Goal: Task Accomplishment & Management: Complete application form

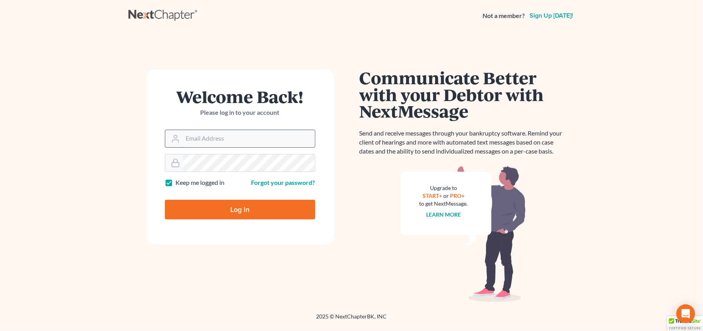
click at [189, 137] on input "Email Address" at bounding box center [249, 138] width 132 height 17
type input "[EMAIL_ADDRESS][DOMAIN_NAME]"
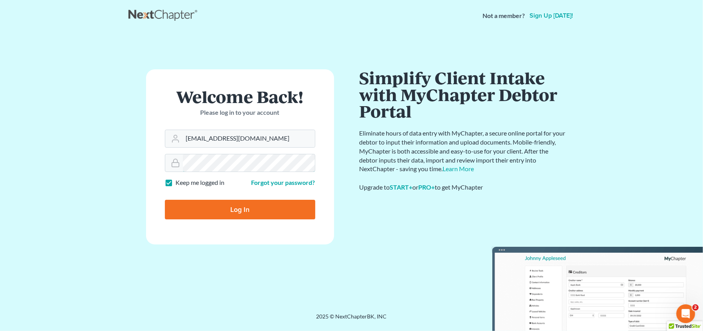
click at [165, 200] on input "Log In" at bounding box center [240, 210] width 150 height 20
type input "Thinking..."
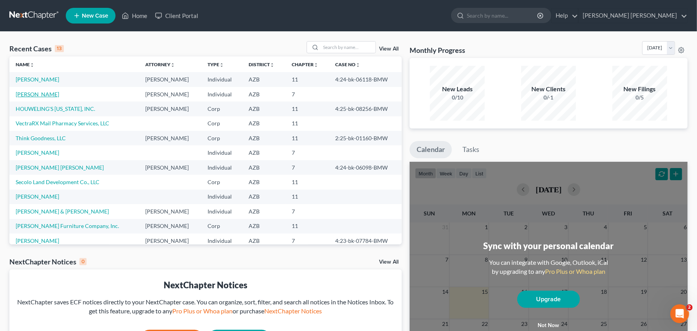
click at [31, 92] on link "[PERSON_NAME]" at bounding box center [37, 94] width 43 height 7
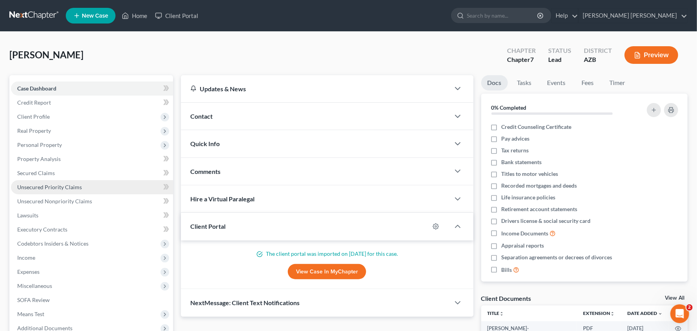
click at [51, 187] on span "Unsecured Priority Claims" at bounding box center [49, 187] width 65 height 7
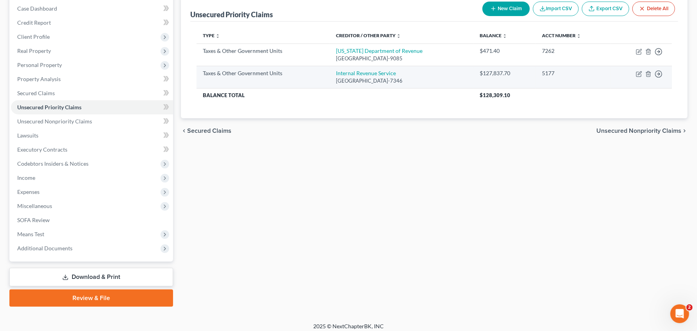
scroll to position [85, 0]
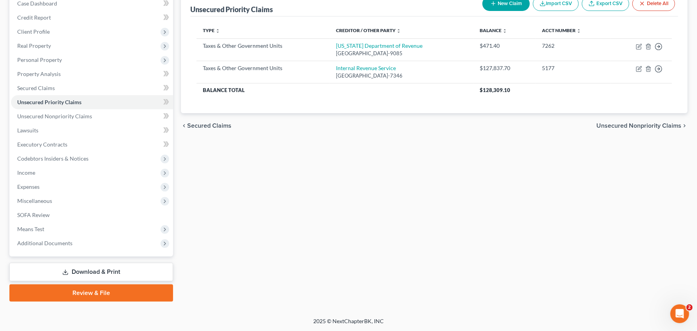
click at [87, 271] on link "Download & Print" at bounding box center [91, 272] width 164 height 18
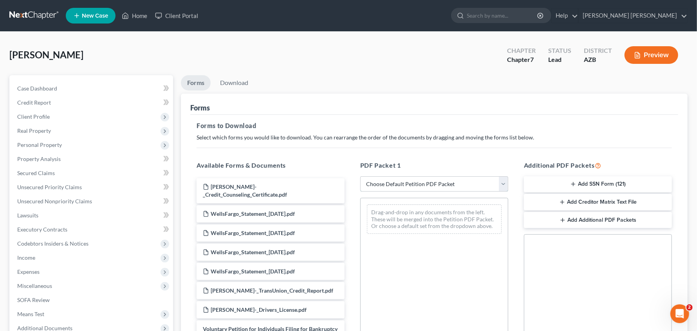
click at [416, 186] on select "Choose Default Petition PDF Packet Complete Bankruptcy Petition (all forms and …" at bounding box center [434, 184] width 148 height 16
select select "0"
click at [360, 176] on select "Choose Default Petition PDF Packet Complete Bankruptcy Petition (all forms and …" at bounding box center [434, 184] width 148 height 16
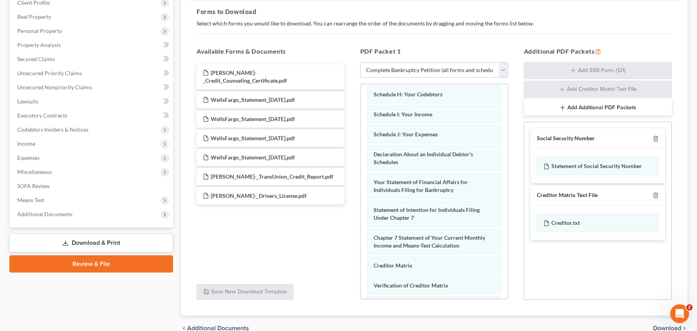
scroll to position [153, 0]
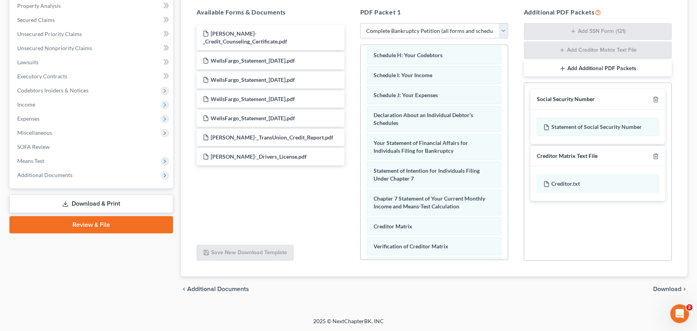
click at [680, 289] on span "Download" at bounding box center [667, 289] width 28 height 6
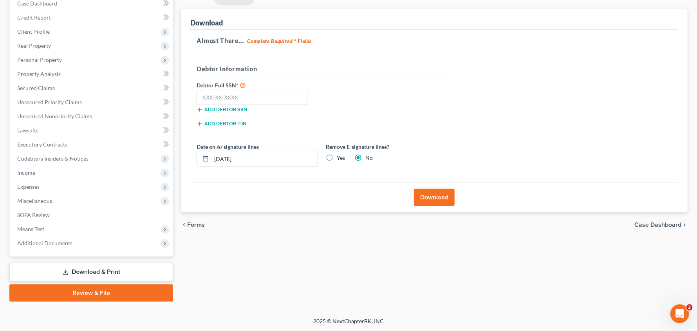
click at [337, 158] on label "Yes" at bounding box center [341, 158] width 8 height 8
click at [340, 158] on input "Yes" at bounding box center [342, 156] width 5 height 5
radio input "true"
radio input "false"
click at [429, 195] on button "Download" at bounding box center [434, 197] width 41 height 17
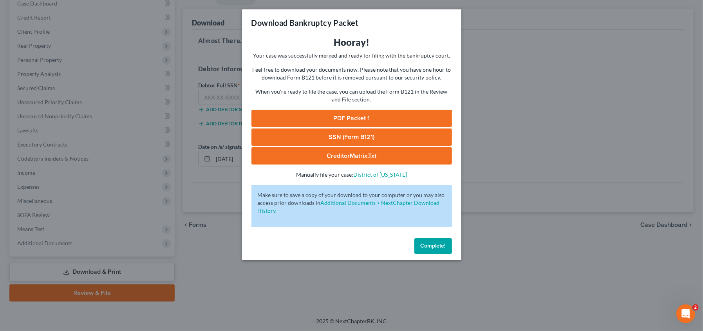
click at [362, 115] on link "PDF Packet 1" at bounding box center [351, 118] width 201 height 17
drag, startPoint x: 432, startPoint y: 245, endPoint x: 452, endPoint y: 234, distance: 22.4
click at [433, 244] on span "Complete!" at bounding box center [433, 245] width 25 height 7
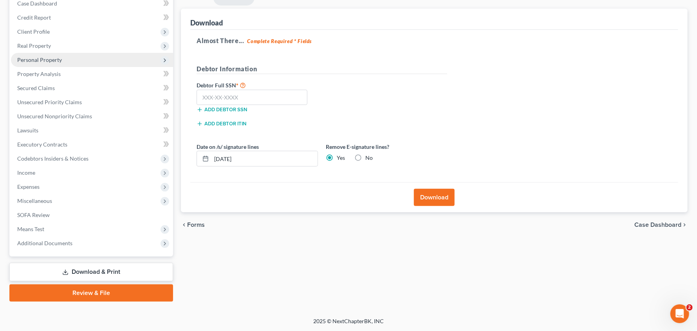
click at [43, 63] on span "Personal Property" at bounding box center [92, 60] width 162 height 14
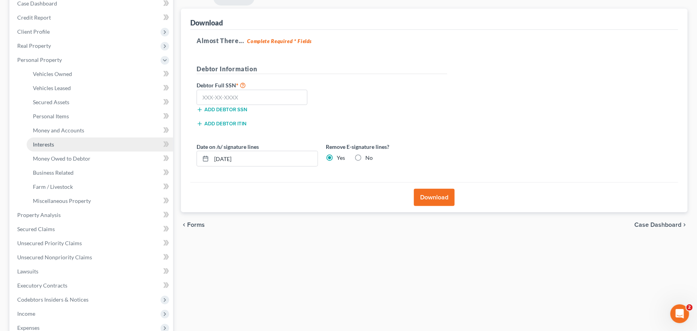
click at [42, 141] on span "Interests" at bounding box center [43, 144] width 21 height 7
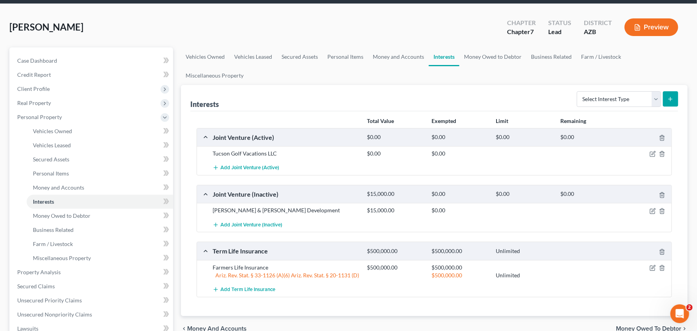
scroll to position [29, 0]
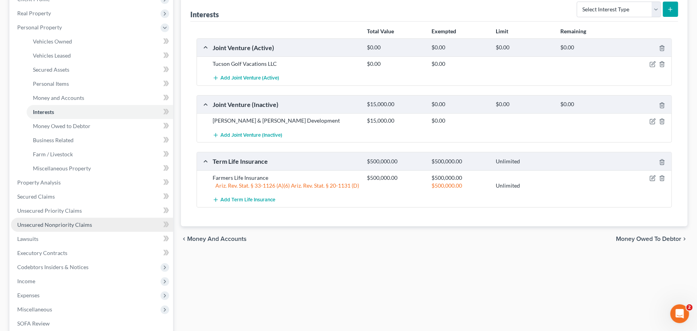
click at [69, 224] on span "Unsecured Nonpriority Claims" at bounding box center [54, 224] width 75 height 7
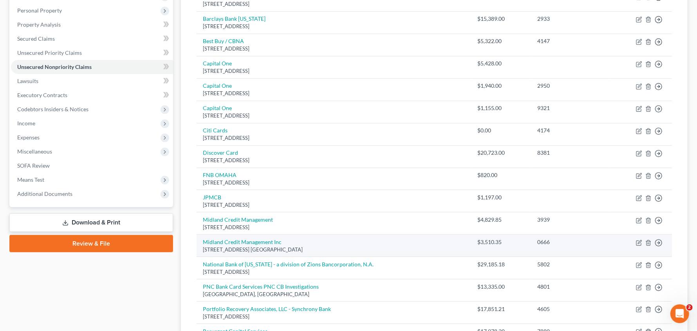
scroll to position [127, 0]
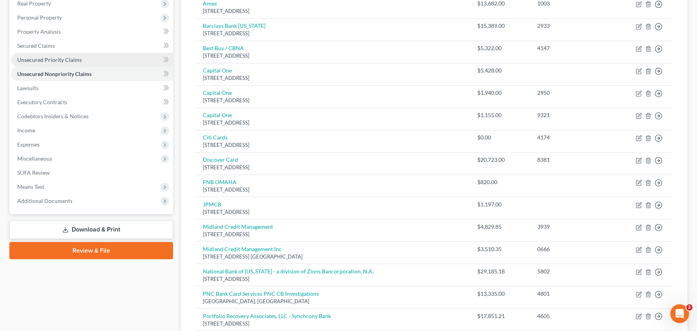
click at [32, 58] on span "Unsecured Priority Claims" at bounding box center [49, 59] width 65 height 7
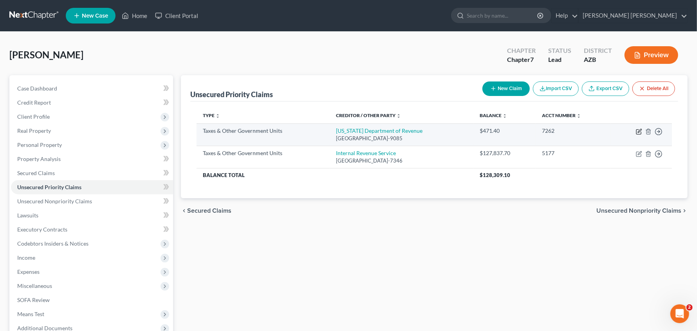
click at [639, 132] on icon "button" at bounding box center [640, 131] width 4 height 4
select select "2"
select select "3"
select select "0"
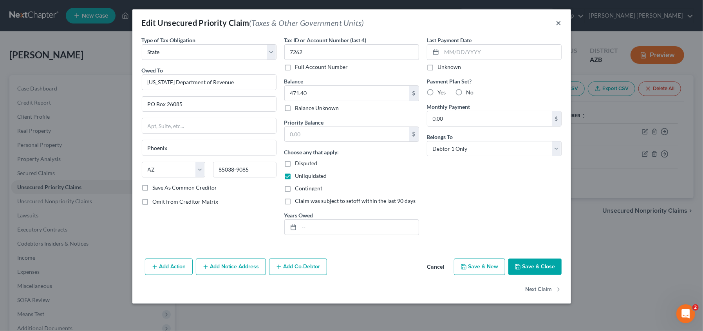
click at [560, 23] on button "×" at bounding box center [558, 22] width 5 height 9
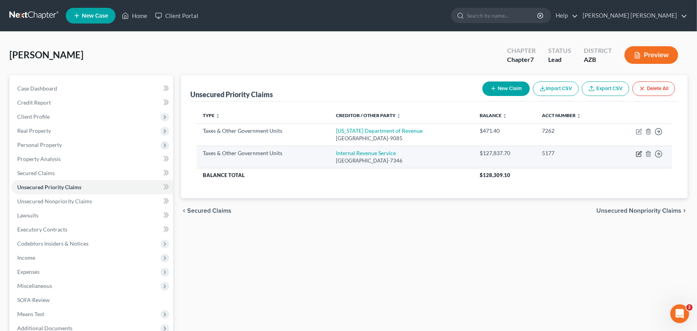
click at [639, 155] on icon "button" at bounding box center [639, 154] width 6 height 6
select select "0"
select select "39"
select select "0"
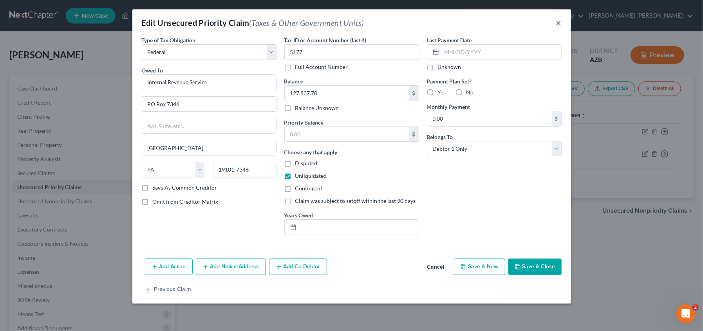
click at [560, 24] on button "×" at bounding box center [558, 22] width 5 height 9
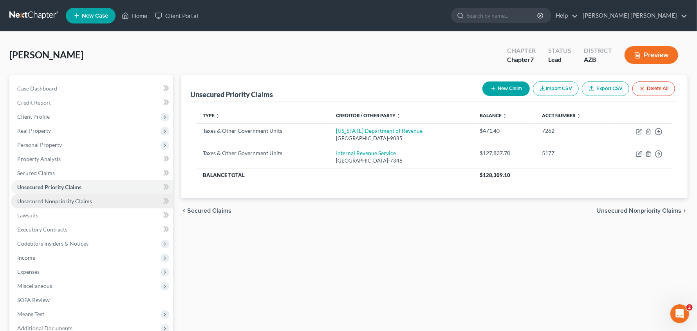
click at [64, 205] on link "Unsecured Nonpriority Claims" at bounding box center [92, 201] width 162 height 14
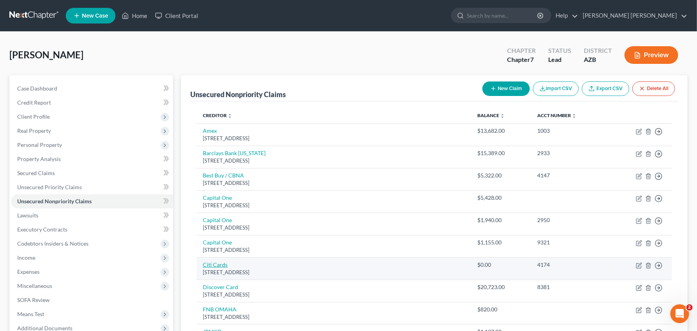
click at [216, 263] on link "Citi Cards" at bounding box center [215, 264] width 25 height 7
select select "43"
select select "0"
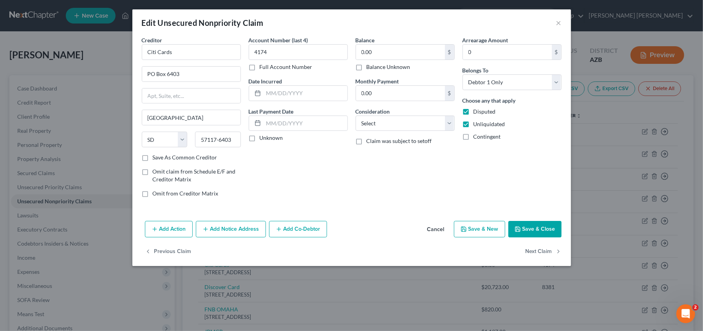
click at [473, 113] on label "Disputed" at bounding box center [484, 112] width 22 height 8
click at [477, 113] on input "Disputed" at bounding box center [479, 110] width 5 height 5
checkbox input "false"
click at [473, 123] on label "Unliquidated" at bounding box center [489, 124] width 32 height 8
click at [477, 123] on input "Unliquidated" at bounding box center [479, 122] width 5 height 5
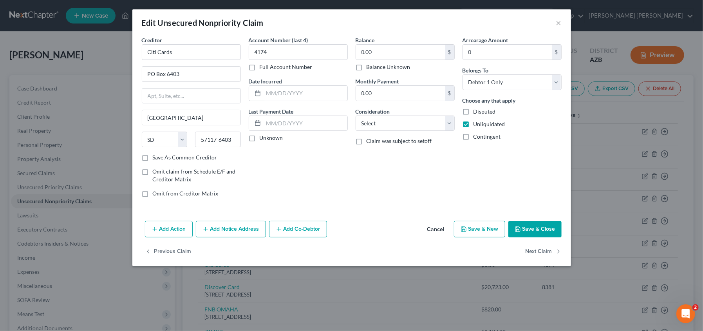
checkbox input "false"
click at [522, 224] on button "Save & Close" at bounding box center [534, 229] width 53 height 16
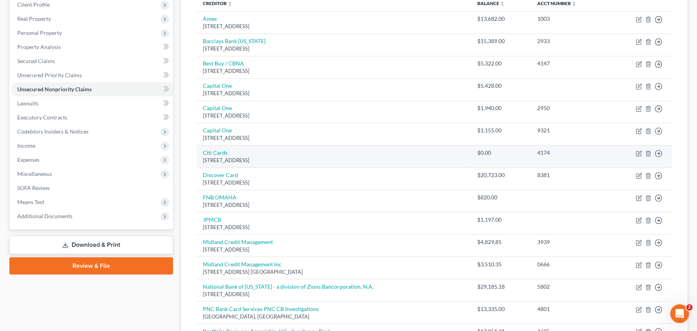
scroll to position [137, 0]
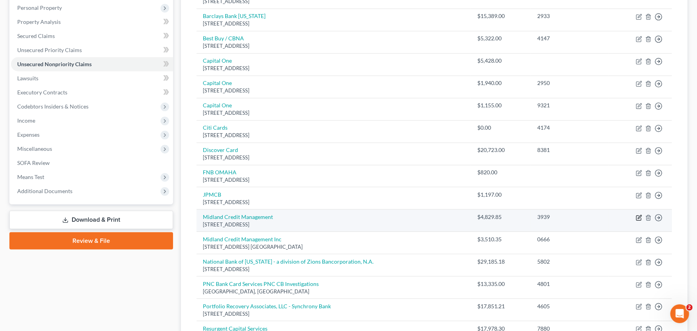
click at [638, 216] on icon "button" at bounding box center [639, 218] width 6 height 6
select select "4"
select select "0"
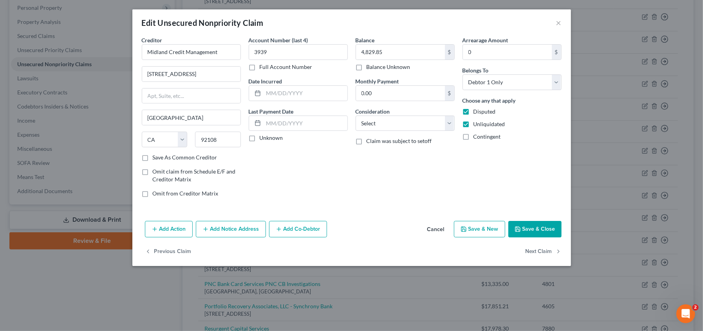
drag, startPoint x: 467, startPoint y: 113, endPoint x: 466, endPoint y: 119, distance: 5.9
click at [473, 113] on label "Disputed" at bounding box center [484, 112] width 22 height 8
click at [477, 113] on input "Disputed" at bounding box center [479, 110] width 5 height 5
checkbox input "false"
click at [473, 126] on label "Unliquidated" at bounding box center [489, 124] width 32 height 8
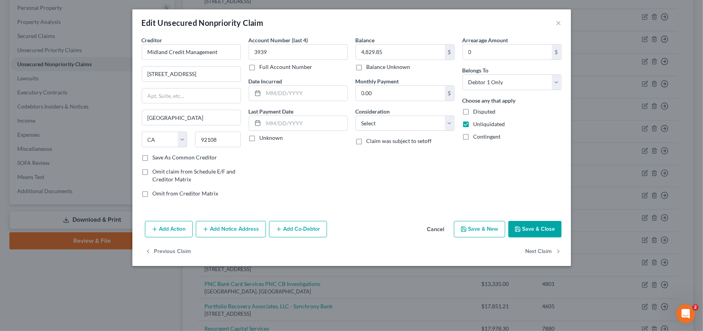
click at [477, 125] on input "Unliquidated" at bounding box center [479, 122] width 5 height 5
checkbox input "false"
click at [523, 230] on button "Save & Close" at bounding box center [534, 229] width 53 height 16
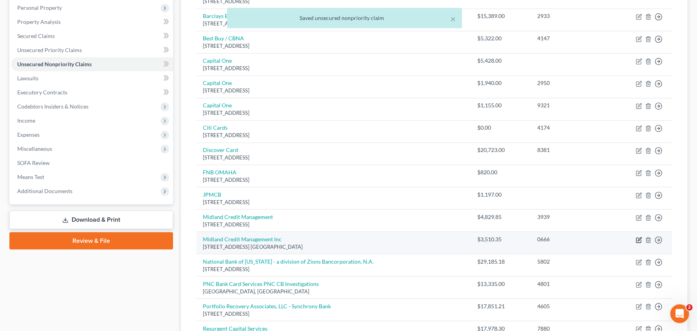
click at [638, 240] on icon "button" at bounding box center [639, 240] width 6 height 6
select select "23"
select select "2"
select select "0"
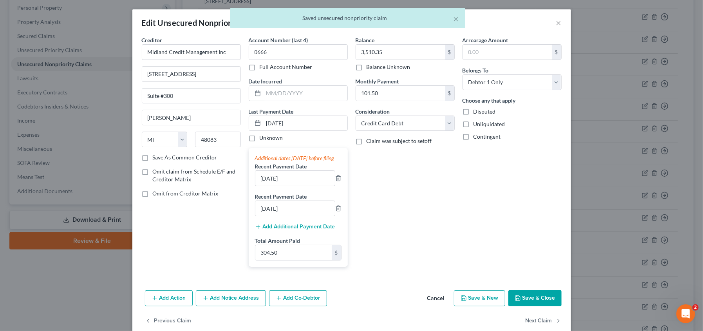
click at [558, 16] on div "× Saved unsecured nonpriority claim" at bounding box center [347, 20] width 703 height 24
click at [555, 23] on div "× Saved unsecured nonpriority claim" at bounding box center [347, 20] width 703 height 24
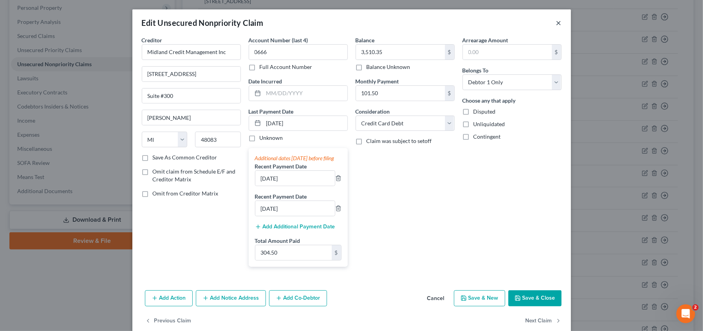
click at [557, 22] on button "×" at bounding box center [558, 22] width 5 height 9
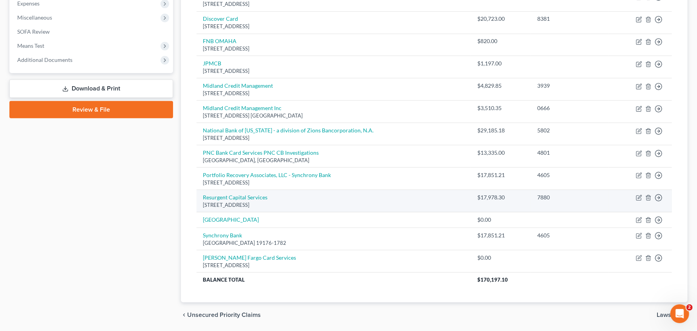
scroll to position [284, 0]
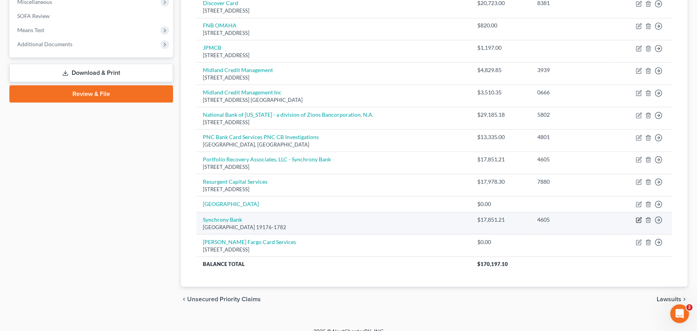
click at [640, 221] on icon "button" at bounding box center [639, 220] width 6 height 6
select select "39"
select select "0"
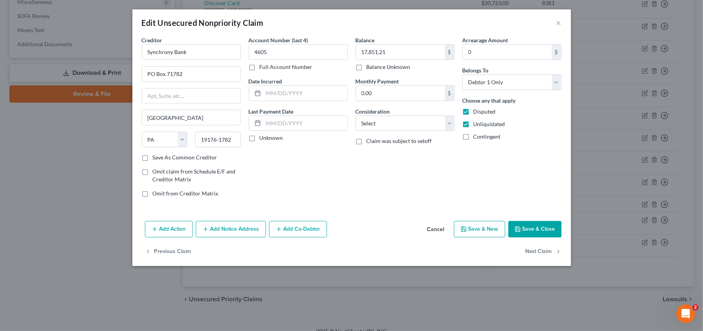
click at [473, 124] on label "Unliquidated" at bounding box center [489, 124] width 32 height 8
click at [477, 124] on input "Unliquidated" at bounding box center [479, 122] width 5 height 5
checkbox input "false"
click at [473, 114] on label "Disputed" at bounding box center [484, 112] width 22 height 8
click at [477, 113] on input "Disputed" at bounding box center [479, 110] width 5 height 5
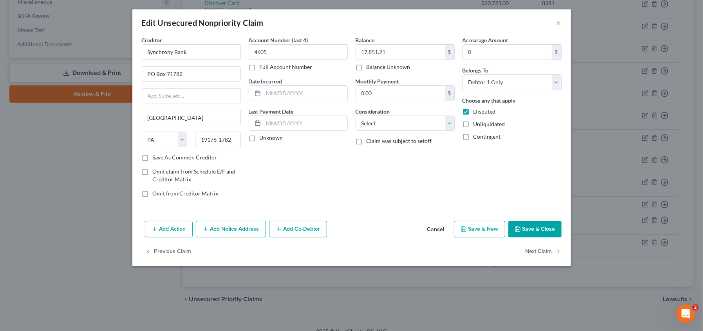
checkbox input "false"
click at [527, 227] on button "Save & Close" at bounding box center [534, 229] width 53 height 16
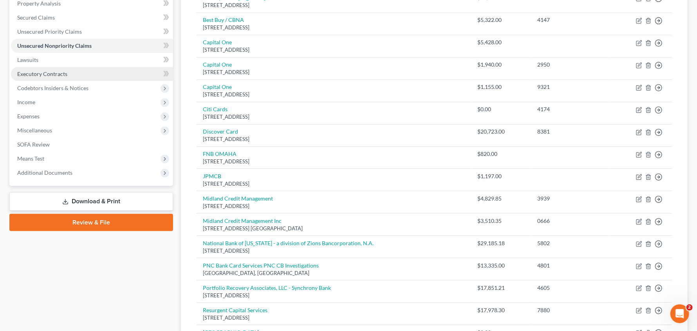
scroll to position [127, 0]
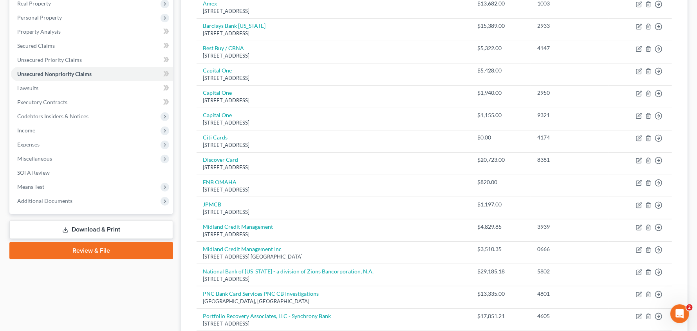
click at [118, 232] on link "Download & Print" at bounding box center [91, 229] width 164 height 18
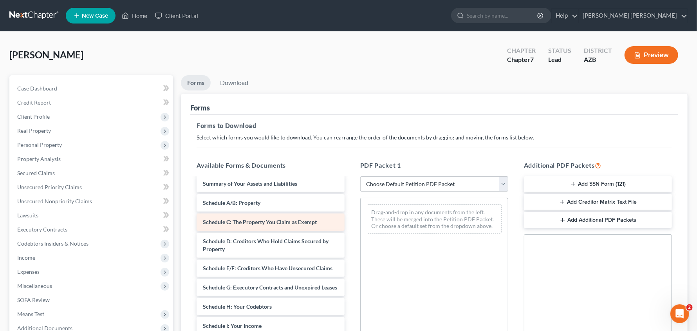
scroll to position [166, 0]
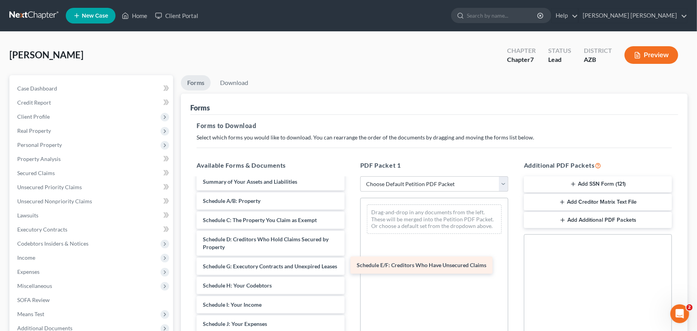
drag, startPoint x: 284, startPoint y: 282, endPoint x: 438, endPoint y: 266, distance: 154.8
click at [351, 266] on div "Schedule E/F: Creditors Who Have Unsecured Claims [PERSON_NAME]-_Credit_Counsel…" at bounding box center [270, 265] width 161 height 506
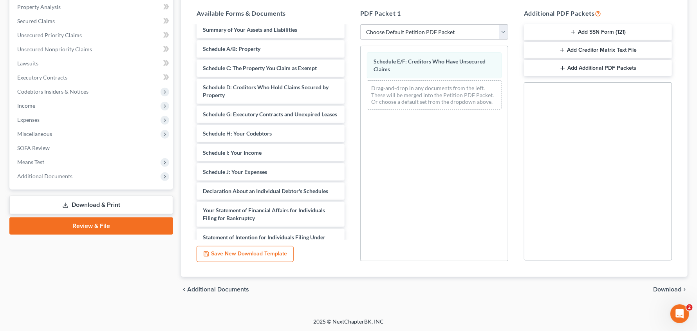
scroll to position [152, 0]
click at [672, 286] on span "Download" at bounding box center [667, 289] width 28 height 6
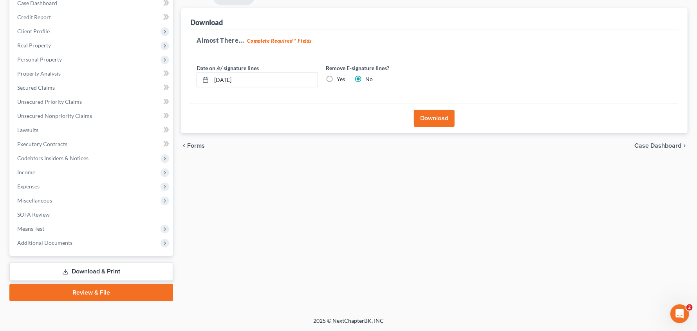
scroll to position [85, 0]
click at [337, 77] on label "Yes" at bounding box center [341, 80] width 8 height 8
click at [340, 77] on input "Yes" at bounding box center [342, 78] width 5 height 5
radio input "true"
radio input "false"
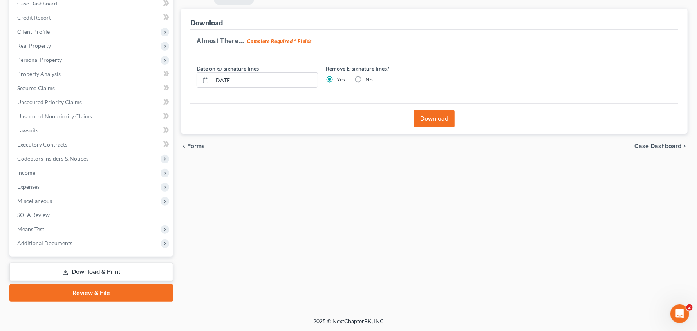
click at [465, 126] on div "Download" at bounding box center [434, 118] width 488 height 30
click at [442, 120] on button "Download" at bounding box center [434, 118] width 41 height 17
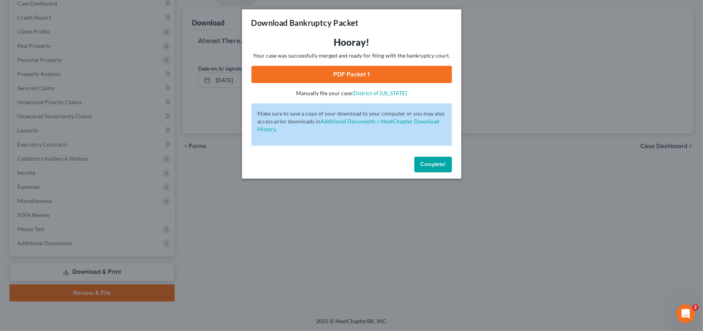
click at [348, 75] on link "PDF Packet 1" at bounding box center [351, 74] width 201 height 17
click at [434, 157] on button "Complete!" at bounding box center [433, 165] width 38 height 16
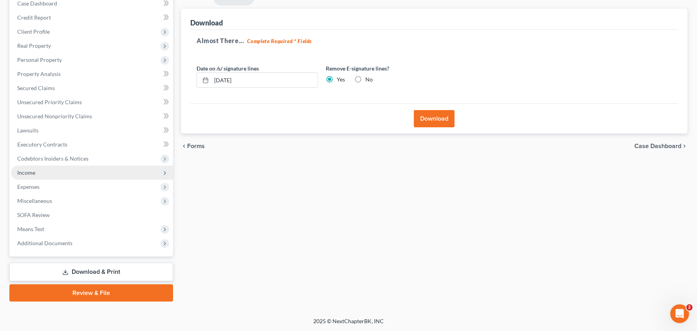
click at [141, 171] on span "Income" at bounding box center [92, 173] width 162 height 14
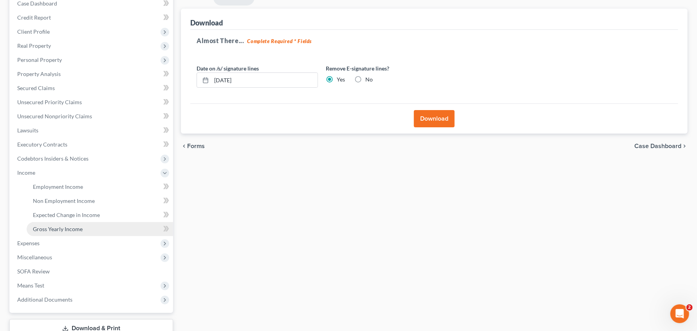
click at [81, 229] on span "Gross Yearly Income" at bounding box center [58, 229] width 50 height 7
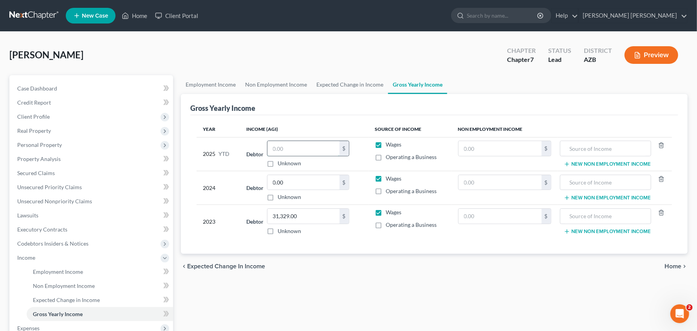
click at [317, 150] on input "text" at bounding box center [303, 148] width 72 height 15
type input "65,000.00"
click at [299, 181] on input "0.00" at bounding box center [303, 182] width 72 height 15
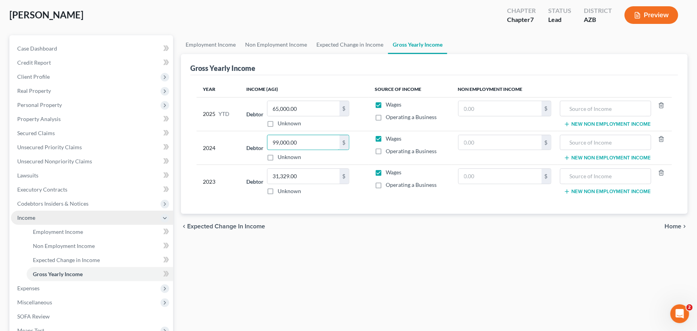
scroll to position [49, 0]
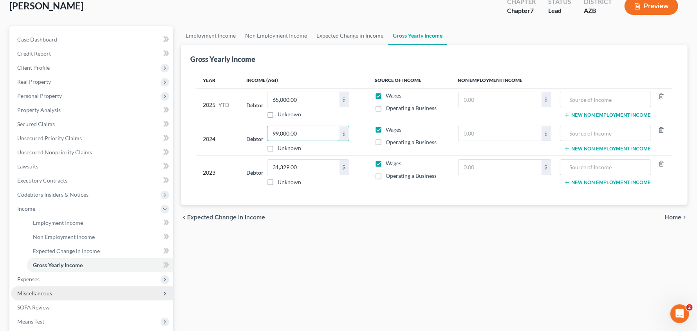
type input "99,000.00"
click at [53, 290] on span "Miscellaneous" at bounding box center [92, 293] width 162 height 14
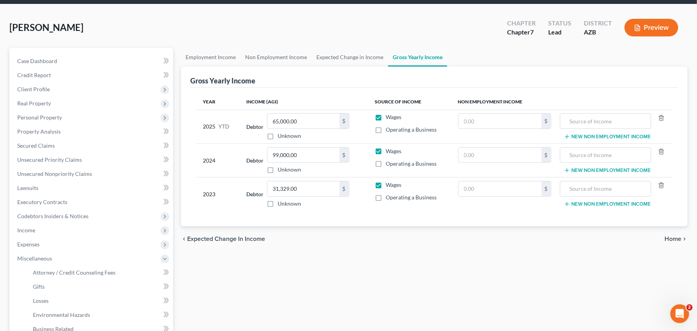
scroll to position [20, 0]
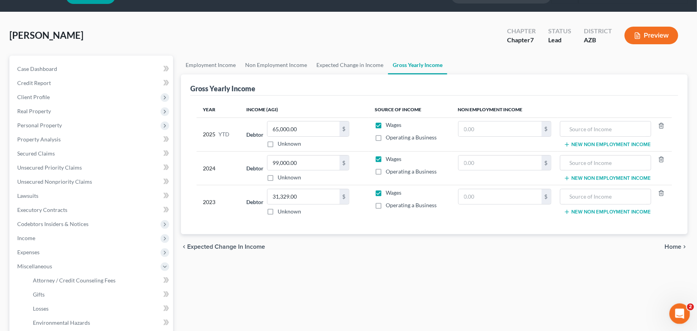
click at [679, 314] on icon "Open Intercom Messenger" at bounding box center [678, 312] width 13 height 13
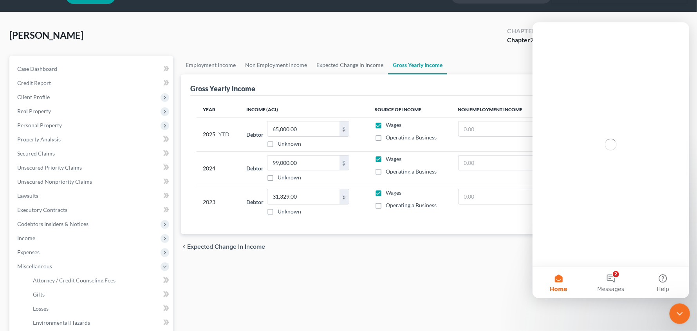
scroll to position [0, 0]
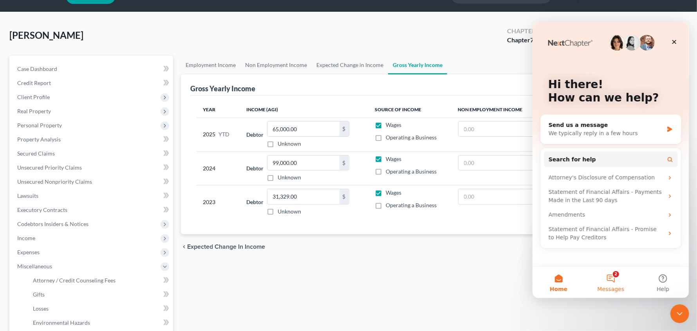
click at [603, 280] on button "2 Messages" at bounding box center [610, 281] width 52 height 31
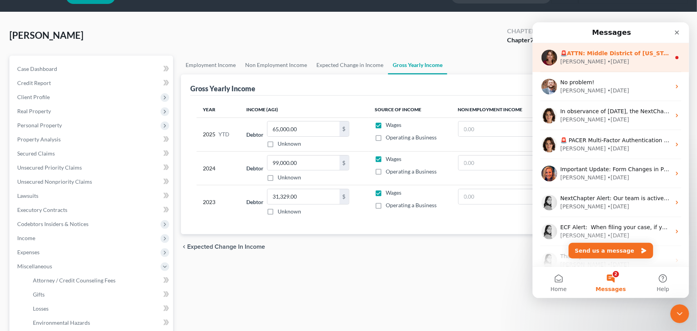
click at [619, 63] on div "[PERSON_NAME] • [DATE]" at bounding box center [615, 61] width 110 height 8
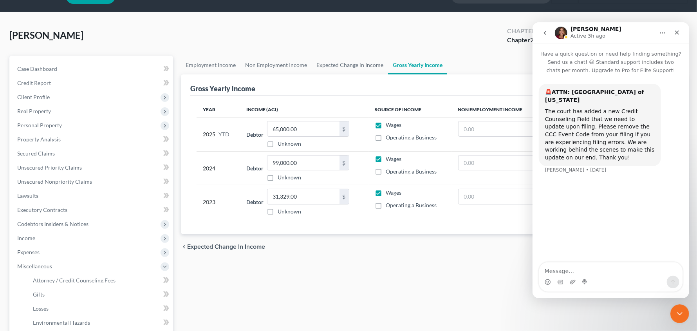
click at [546, 33] on icon "go back" at bounding box center [545, 32] width 6 height 6
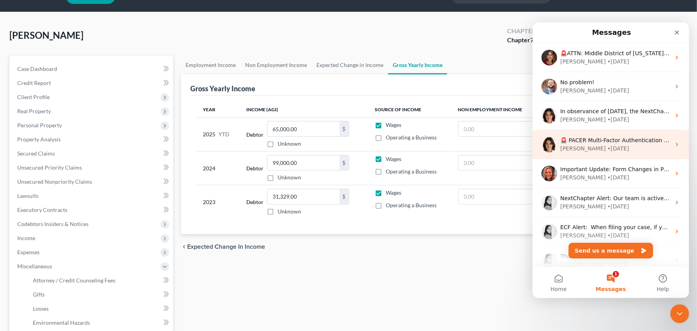
click at [573, 146] on div "[PERSON_NAME]" at bounding box center [582, 148] width 45 height 8
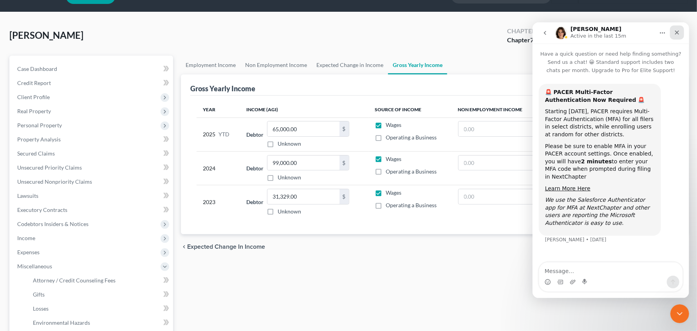
click at [677, 30] on icon "Close" at bounding box center [677, 32] width 6 height 6
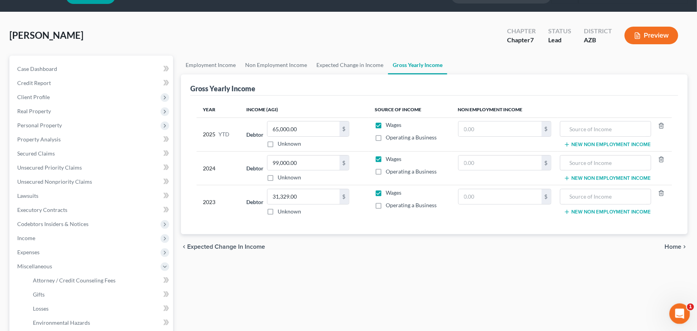
click at [678, 311] on icon "Open Intercom Messenger" at bounding box center [678, 312] width 13 height 13
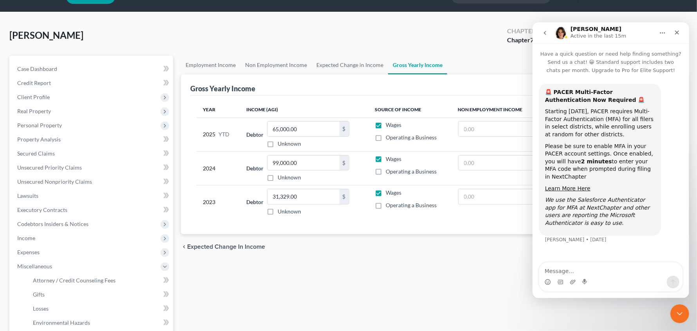
click at [547, 34] on icon "go back" at bounding box center [545, 32] width 6 height 6
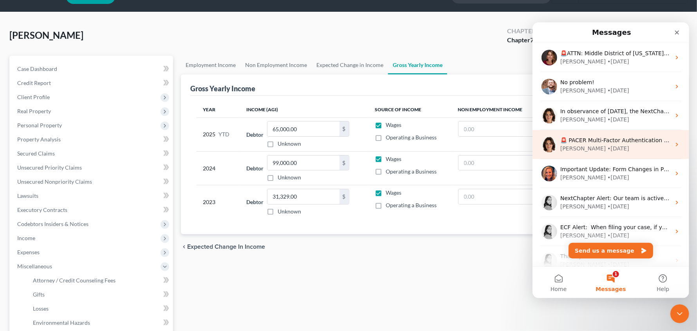
click at [607, 151] on div "• [DATE]" at bounding box center [618, 148] width 22 height 8
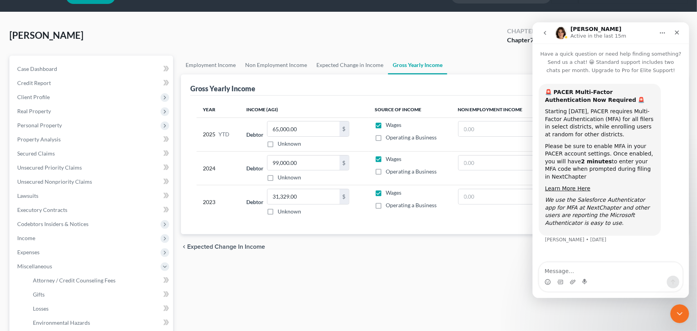
click at [546, 32] on icon "go back" at bounding box center [545, 32] width 6 height 6
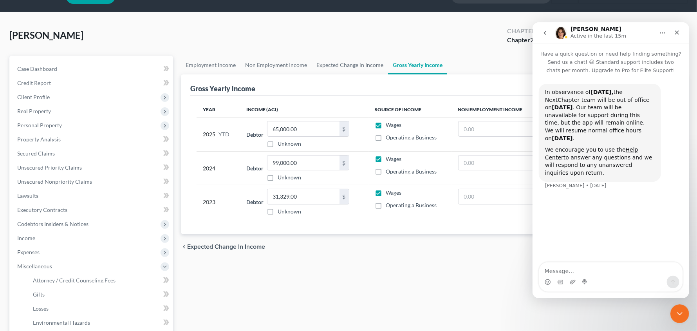
click at [544, 32] on icon "go back" at bounding box center [545, 33] width 2 height 4
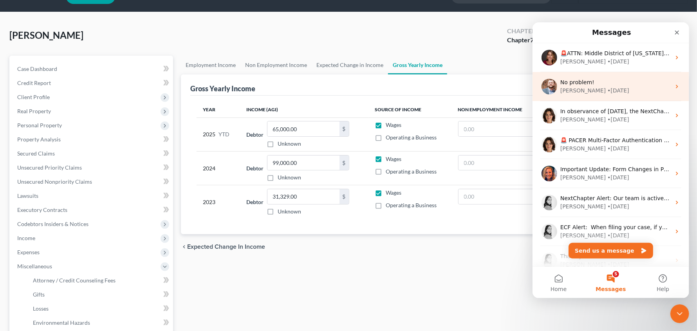
click at [557, 82] on div "Intercom messenger" at bounding box center [549, 86] width 16 height 16
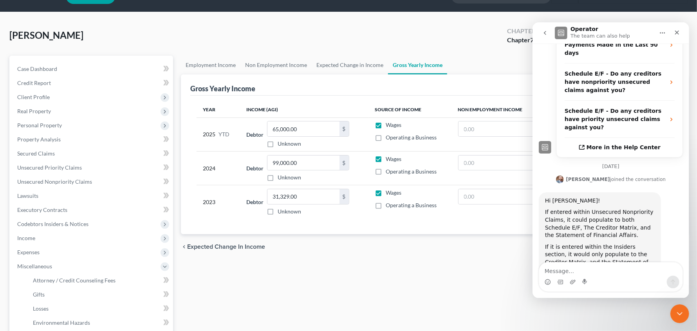
click at [544, 36] on button "go back" at bounding box center [544, 32] width 15 height 15
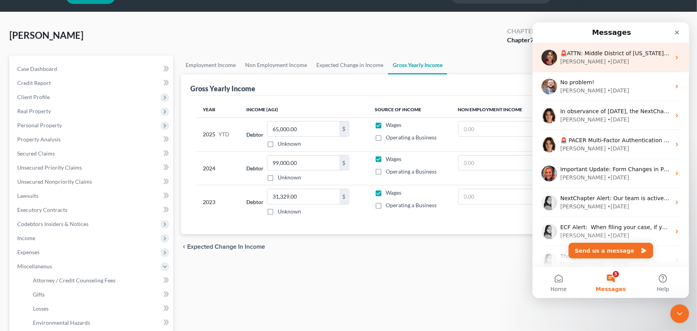
click at [570, 58] on div "[PERSON_NAME]" at bounding box center [582, 61] width 45 height 8
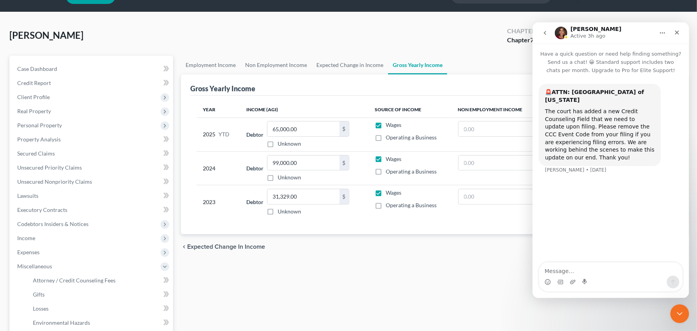
click at [546, 35] on icon "go back" at bounding box center [545, 32] width 6 height 6
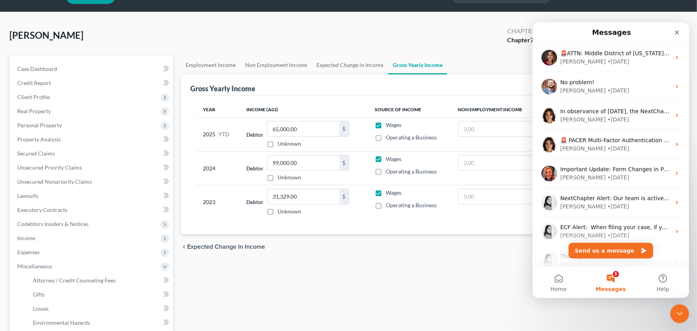
click at [675, 302] on div "Employment Income Non Employment Income Expected Change in Income Gross Yearly …" at bounding box center [434, 247] width 515 height 382
click at [678, 310] on icon "Close Intercom Messenger" at bounding box center [678, 312] width 9 height 9
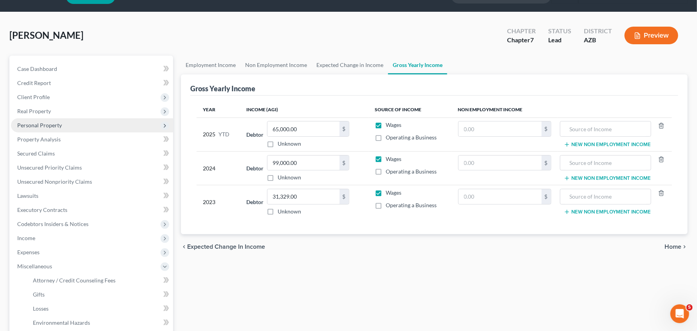
click at [35, 129] on span "Personal Property" at bounding box center [92, 125] width 162 height 14
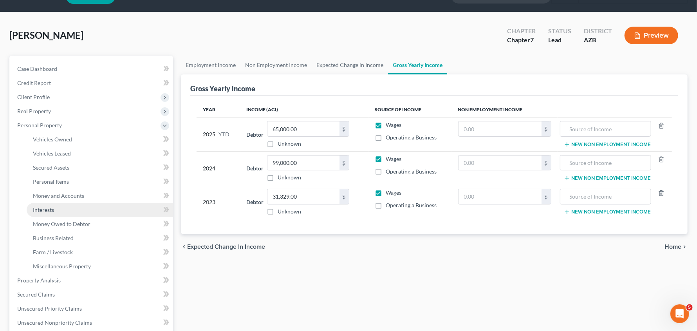
click at [38, 210] on span "Interests" at bounding box center [43, 209] width 21 height 7
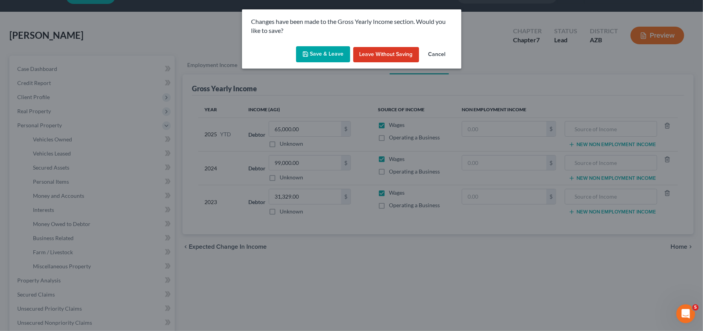
click at [317, 56] on button "Save & Leave" at bounding box center [323, 54] width 54 height 16
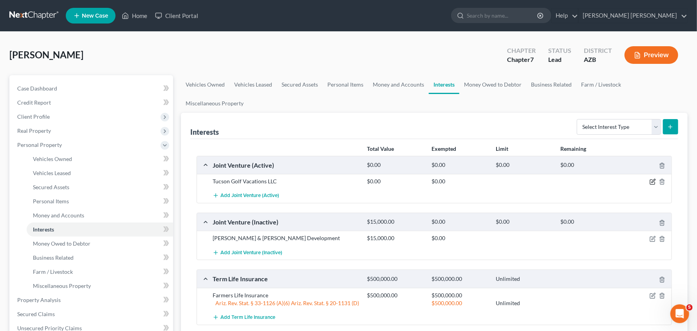
click at [654, 181] on icon "button" at bounding box center [653, 182] width 6 height 6
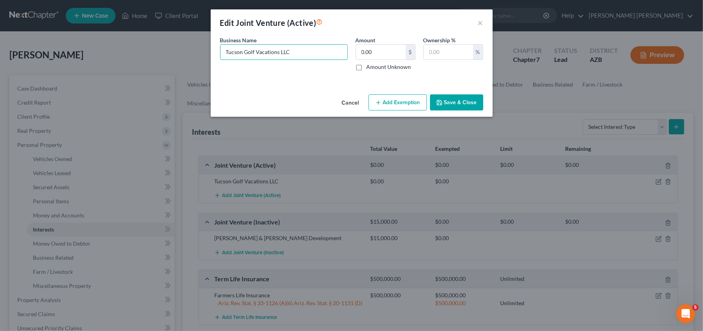
drag, startPoint x: 309, startPoint y: 51, endPoint x: 123, endPoint y: 39, distance: 185.6
click at [123, 39] on div "Edit Joint Venture (Active) × An exemption set must first be selected from the …" at bounding box center [351, 165] width 703 height 331
click at [482, 20] on button "×" at bounding box center [480, 22] width 5 height 9
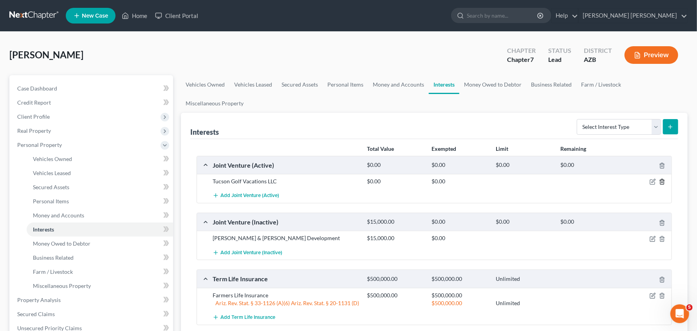
click at [662, 182] on icon "button" at bounding box center [662, 182] width 6 height 6
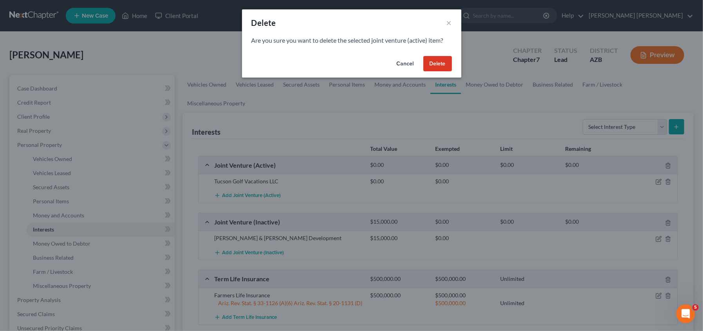
click at [429, 65] on button "Delete" at bounding box center [437, 64] width 29 height 16
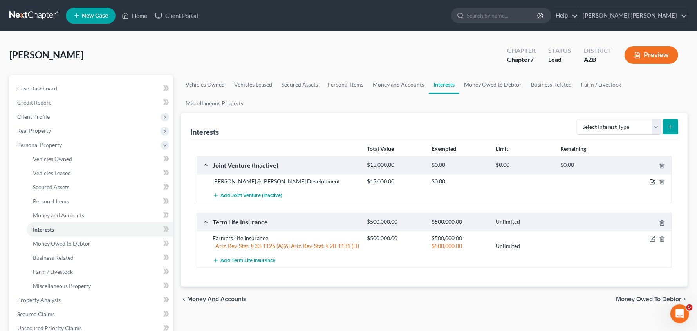
click at [652, 182] on icon "button" at bounding box center [654, 181] width 4 height 4
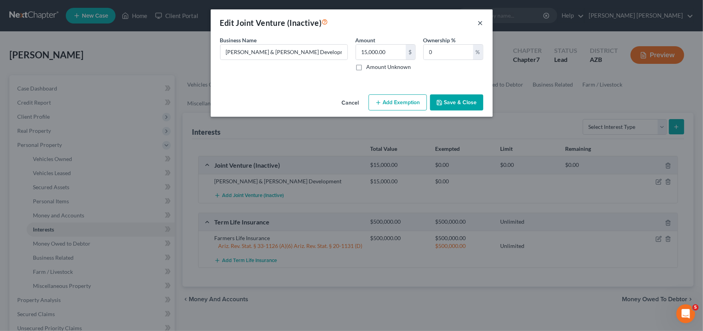
click at [479, 23] on button "×" at bounding box center [480, 22] width 5 height 9
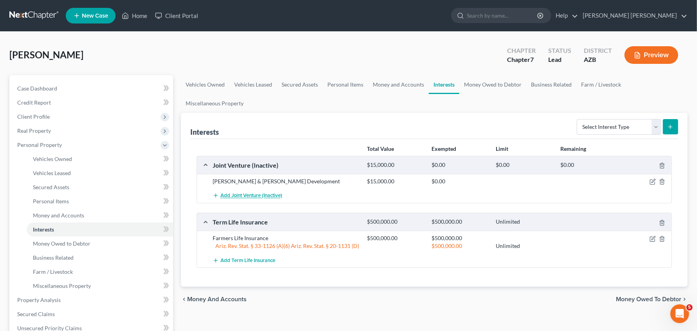
click at [268, 194] on span "Add Joint Venture (Inactive)" at bounding box center [251, 196] width 62 height 6
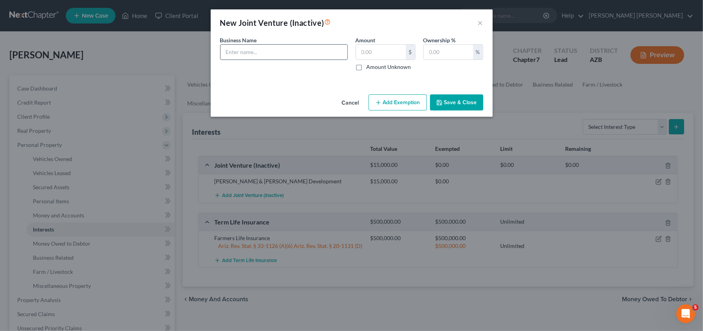
click at [288, 52] on input "text" at bounding box center [283, 52] width 127 height 15
paste input "Tucson Golf Vacations LLC"
type input "Tucson Golf Vacations LLC"
click at [471, 102] on button "Save & Close" at bounding box center [456, 102] width 53 height 16
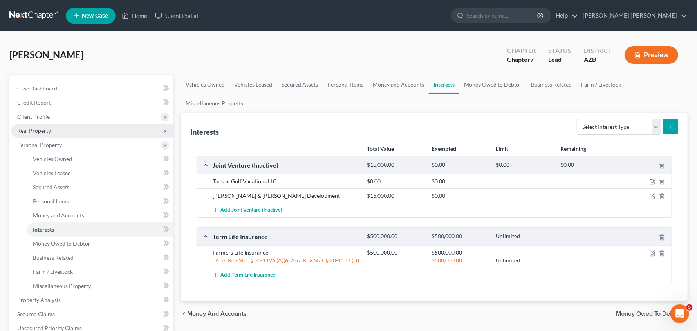
click at [41, 129] on span "Real Property" at bounding box center [34, 130] width 34 height 7
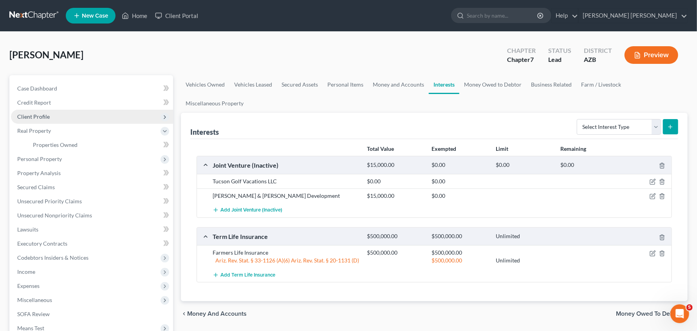
click at [38, 115] on span "Client Profile" at bounding box center [33, 116] width 33 height 7
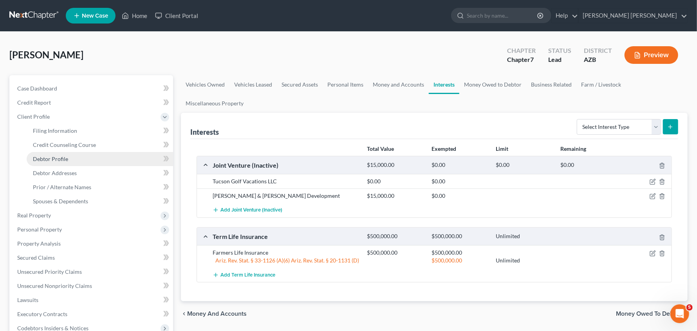
click at [64, 162] on link "Debtor Profile" at bounding box center [100, 159] width 146 height 14
select select "0"
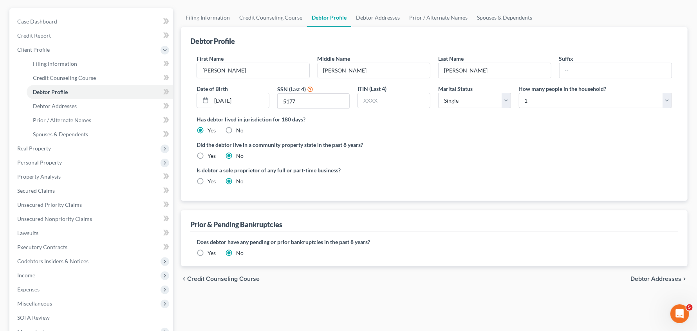
scroll to position [68, 0]
click at [656, 275] on span "Debtor Addresses" at bounding box center [656, 278] width 51 height 6
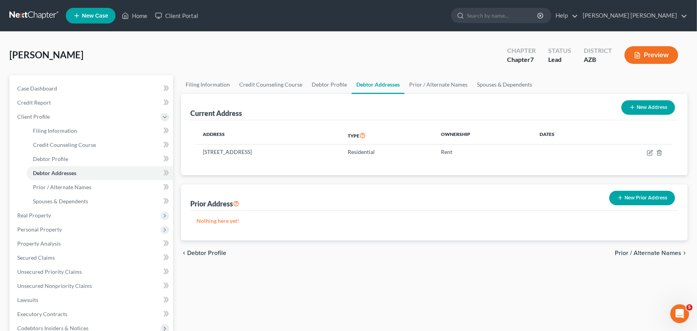
click at [663, 251] on span "Prior / Alternate Names" at bounding box center [648, 253] width 67 height 6
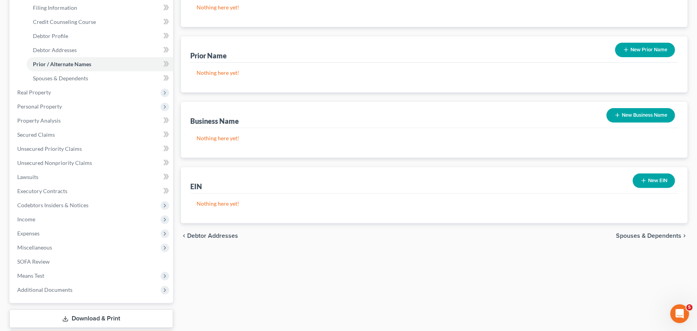
scroll to position [127, 0]
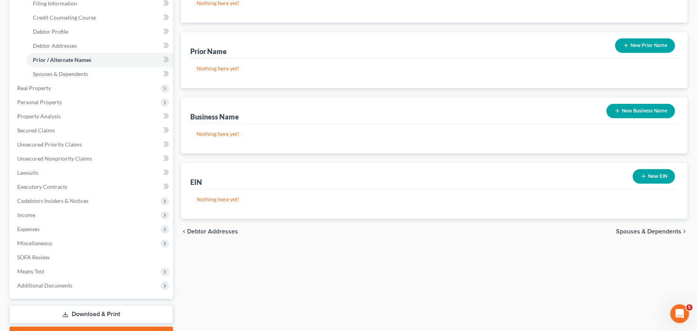
click at [660, 232] on span "Spouses & Dependents" at bounding box center [648, 231] width 65 height 6
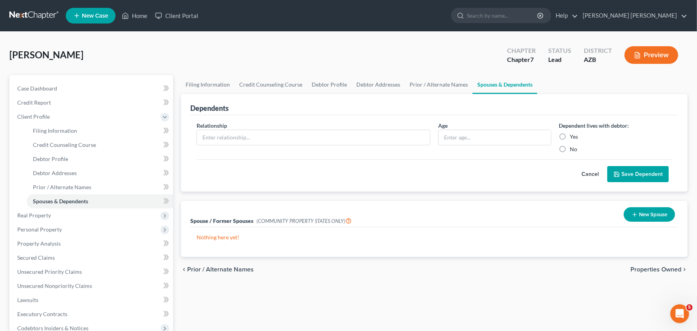
click at [660, 271] on span "Properties Owned" at bounding box center [656, 269] width 51 height 6
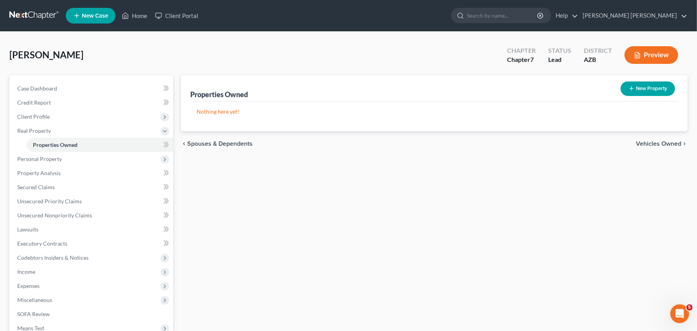
click at [661, 141] on span "Vehicles Owned" at bounding box center [658, 144] width 45 height 6
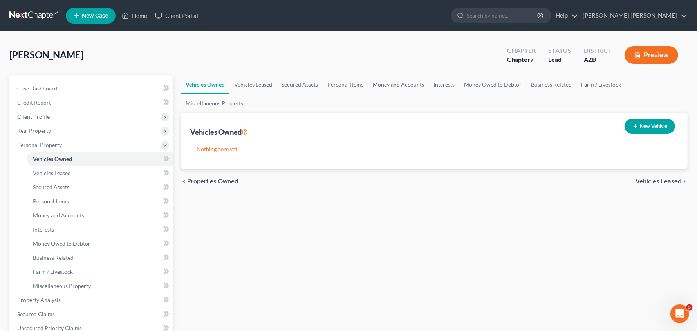
click at [667, 180] on span "Vehicles Leased" at bounding box center [659, 181] width 46 height 6
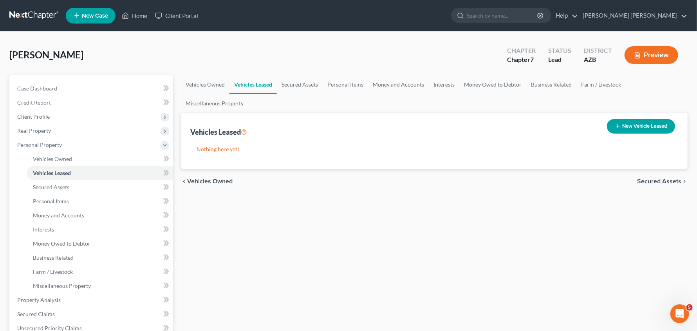
click at [667, 180] on span "Secured Assets" at bounding box center [659, 181] width 44 height 6
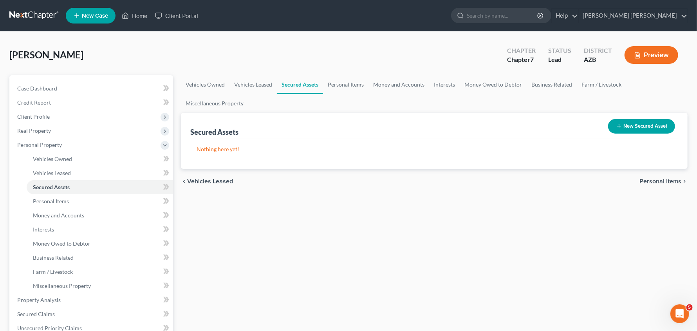
click at [667, 180] on span "Personal Items" at bounding box center [661, 181] width 42 height 6
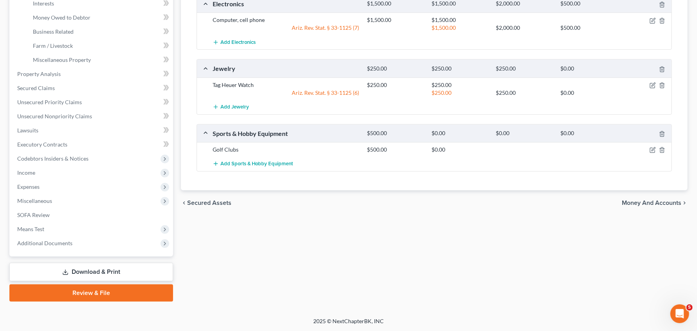
click at [666, 205] on span "Money and Accounts" at bounding box center [652, 203] width 60 height 6
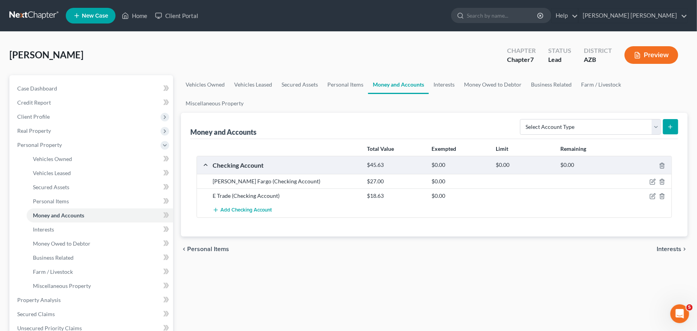
click at [668, 249] on span "Interests" at bounding box center [669, 249] width 25 height 6
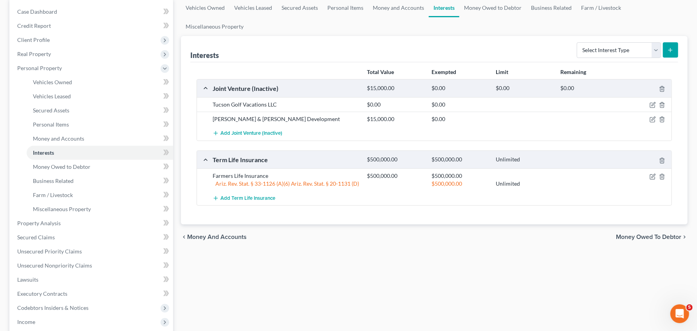
scroll to position [78, 0]
click at [667, 233] on span "Money Owed to Debtor" at bounding box center [648, 236] width 65 height 6
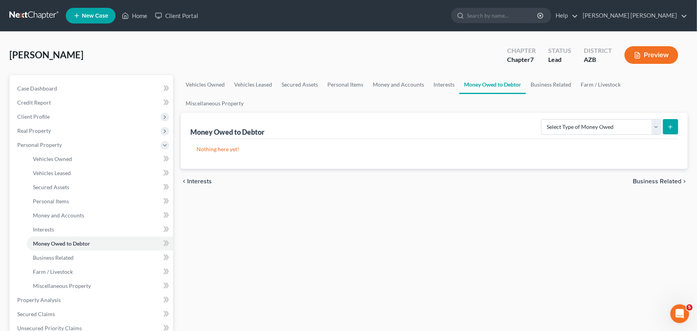
click at [661, 182] on span "Business Related" at bounding box center [657, 181] width 49 height 6
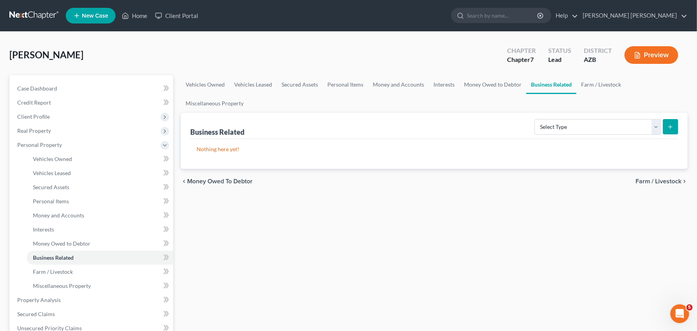
click at [661, 182] on span "Farm / Livestock" at bounding box center [659, 181] width 46 height 6
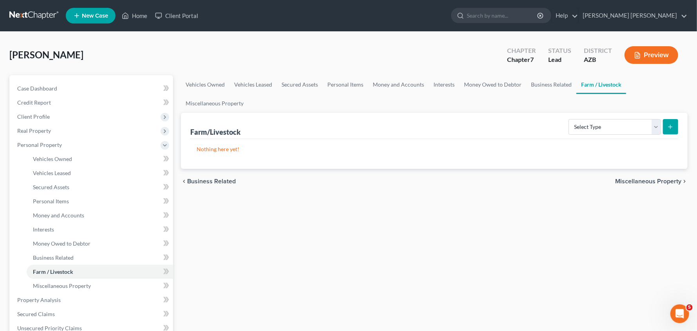
click at [661, 182] on span "Miscellaneous Property" at bounding box center [648, 181] width 66 height 6
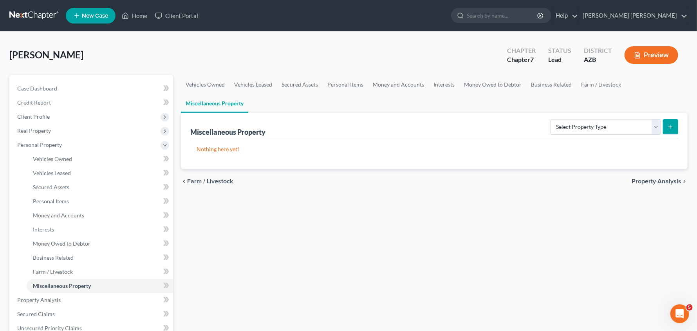
click at [661, 182] on span "Property Analysis" at bounding box center [657, 181] width 50 height 6
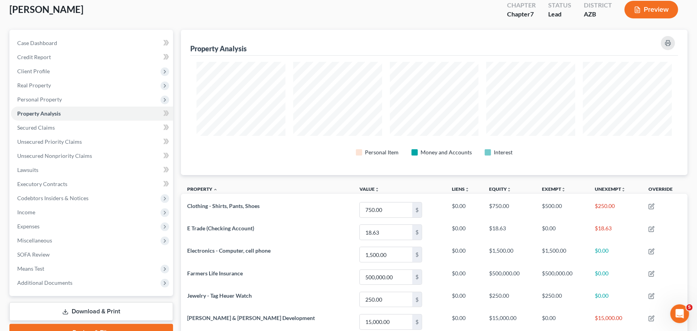
scroll to position [44, 0]
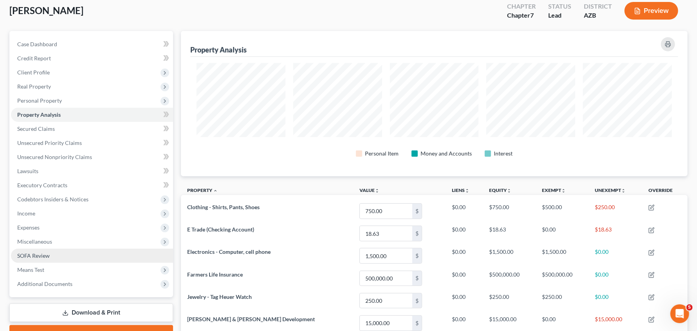
click at [36, 255] on span "SOFA Review" at bounding box center [33, 255] width 33 height 7
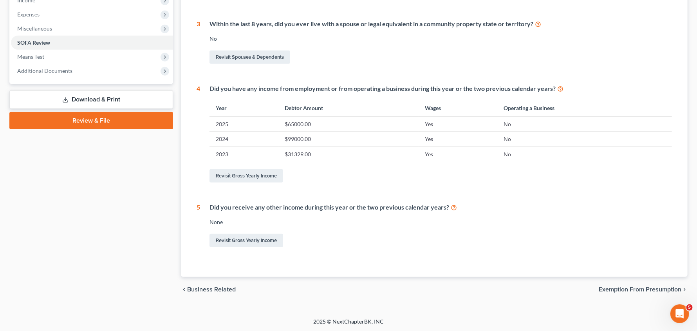
scroll to position [258, 0]
click at [661, 287] on span "Exemption from Presumption" at bounding box center [640, 289] width 83 height 6
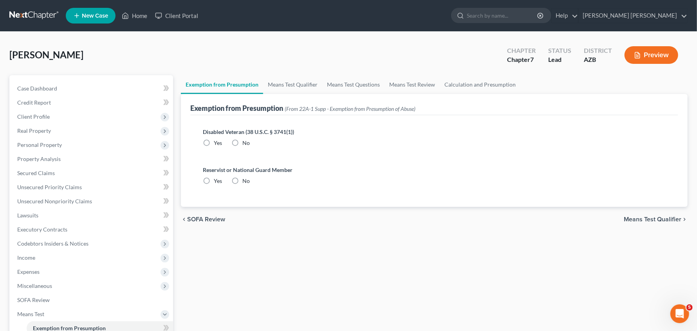
click at [661, 223] on div "chevron_left SOFA Review Means Test Qualifier chevron_right" at bounding box center [434, 219] width 507 height 25
click at [660, 218] on span "Means Test Qualifier" at bounding box center [653, 219] width 58 height 6
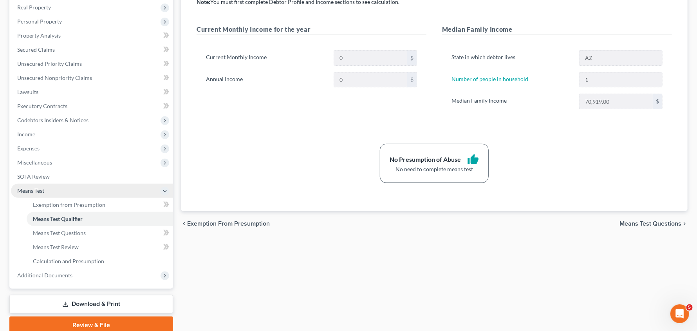
scroll to position [146, 0]
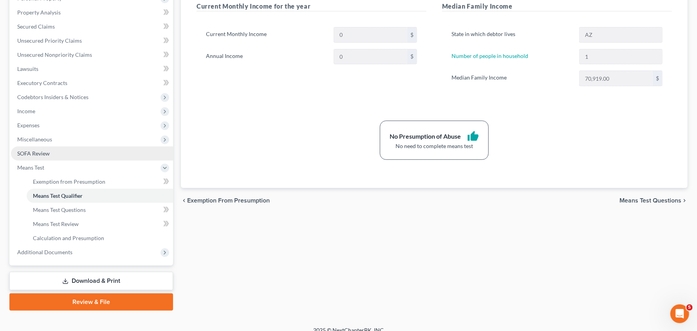
click at [41, 151] on span "SOFA Review" at bounding box center [33, 153] width 33 height 7
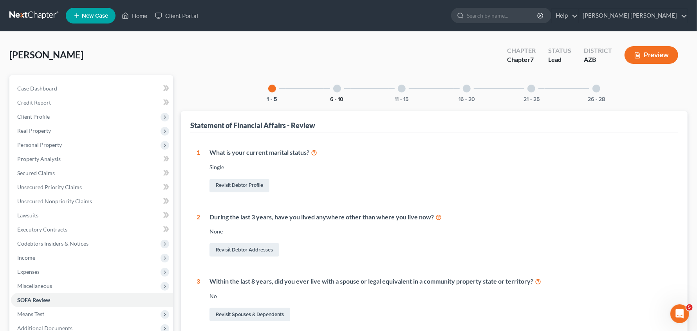
click at [338, 99] on button "6 - 10" at bounding box center [337, 99] width 13 height 5
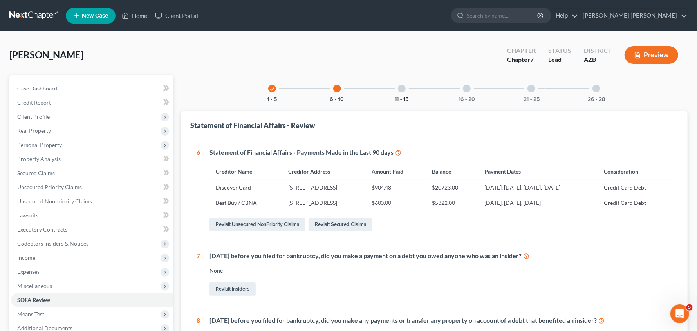
click at [401, 100] on button "11 - 15" at bounding box center [402, 99] width 14 height 5
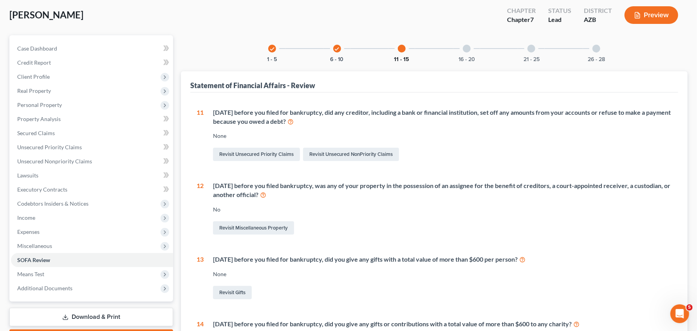
scroll to position [36, 0]
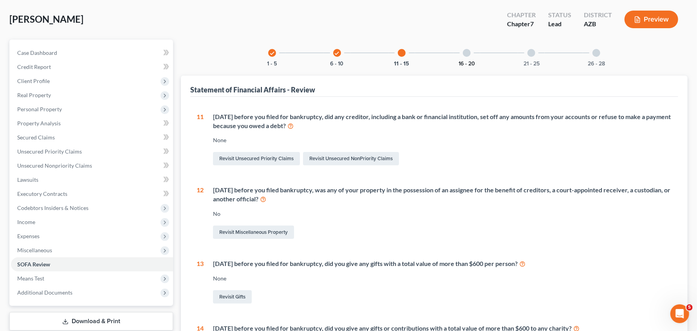
click at [463, 64] on button "16 - 20" at bounding box center [467, 63] width 16 height 5
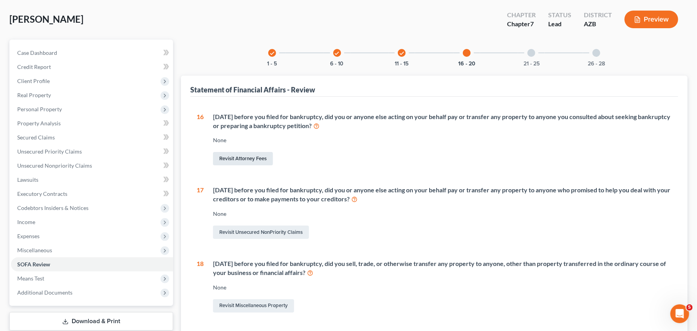
click at [258, 157] on link "Revisit Attorney Fees" at bounding box center [243, 158] width 60 height 13
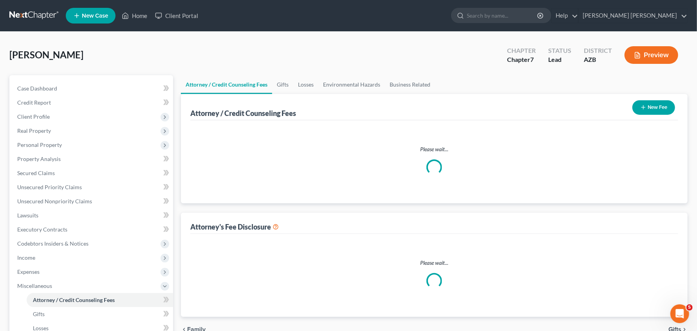
select select "0"
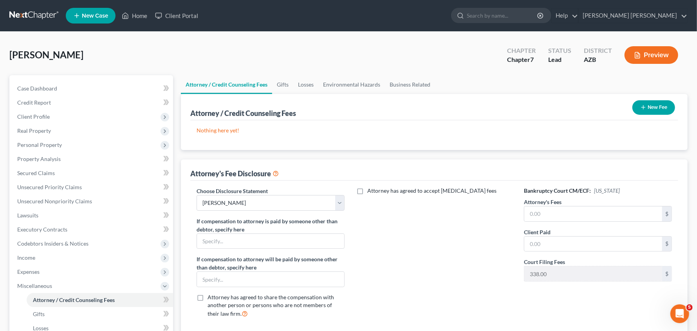
click at [367, 189] on label "Attorney has agreed to accept [MEDICAL_DATA] fees" at bounding box center [431, 191] width 129 height 8
click at [370, 189] on input "Attorney has agreed to accept [MEDICAL_DATA] fees" at bounding box center [372, 189] width 5 height 5
click at [367, 188] on label "Attorney has agreed to accept [MEDICAL_DATA] fees" at bounding box center [431, 191] width 129 height 8
click at [370, 188] on input "Attorney has agreed to accept [MEDICAL_DATA] fees" at bounding box center [372, 189] width 5 height 5
checkbox input "false"
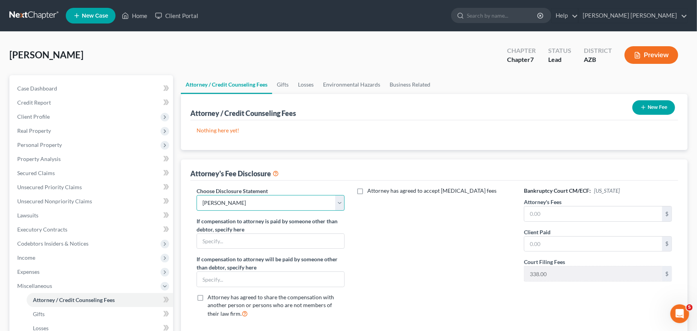
click at [338, 203] on select "Select [PERSON_NAME]" at bounding box center [271, 203] width 148 height 16
click at [401, 214] on div "Attorney has agreed to accept [MEDICAL_DATA] fees" at bounding box center [434, 255] width 164 height 137
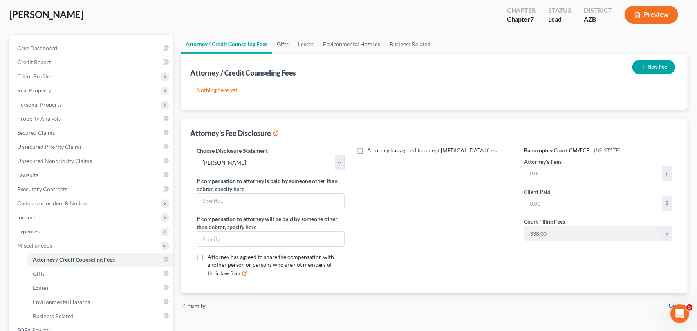
scroll to position [49, 0]
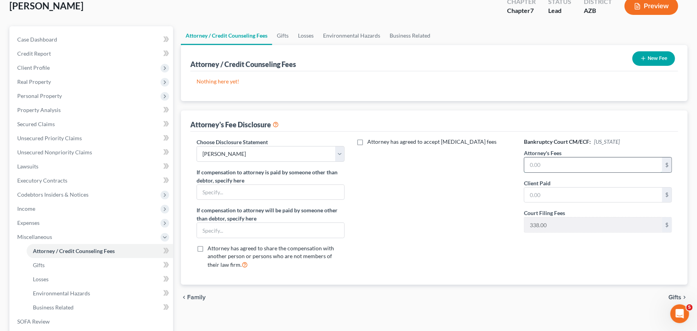
click at [551, 160] on input "text" at bounding box center [593, 164] width 138 height 15
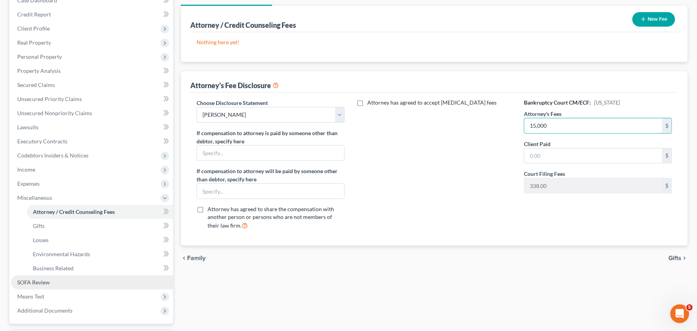
type input "15,000"
click at [38, 283] on span "SOFA Review" at bounding box center [33, 282] width 33 height 7
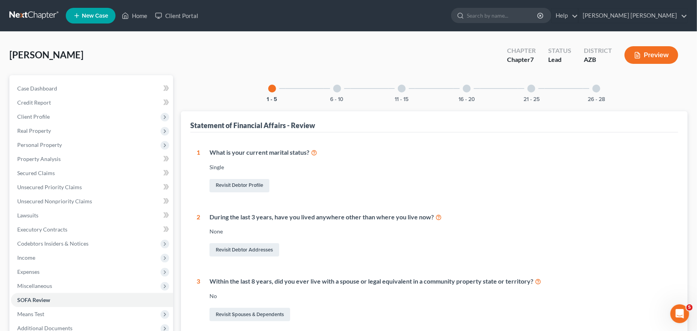
click at [398, 92] on div "11 - 15" at bounding box center [402, 88] width 27 height 27
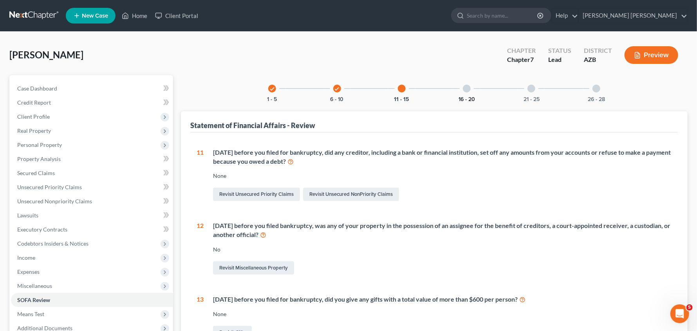
click at [472, 98] on button "16 - 20" at bounding box center [467, 99] width 16 height 5
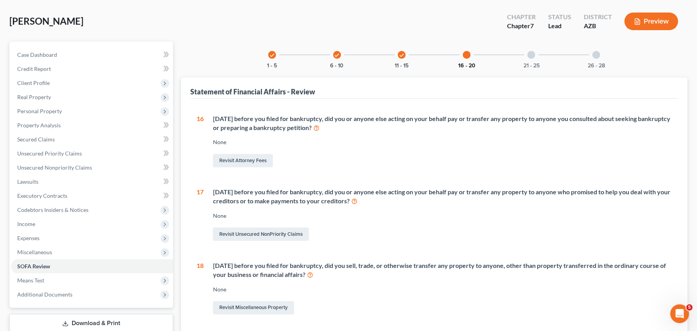
scroll to position [39, 0]
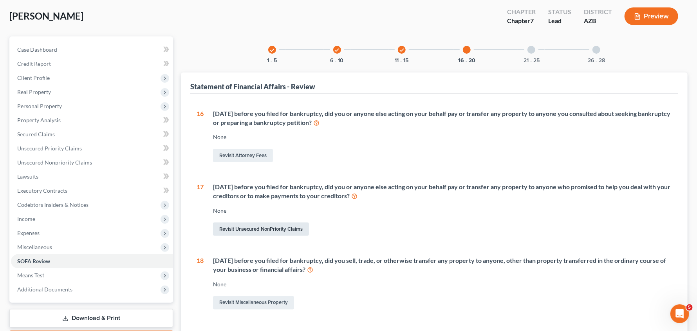
click at [249, 227] on link "Revisit Unsecured NonPriority Claims" at bounding box center [261, 228] width 96 height 13
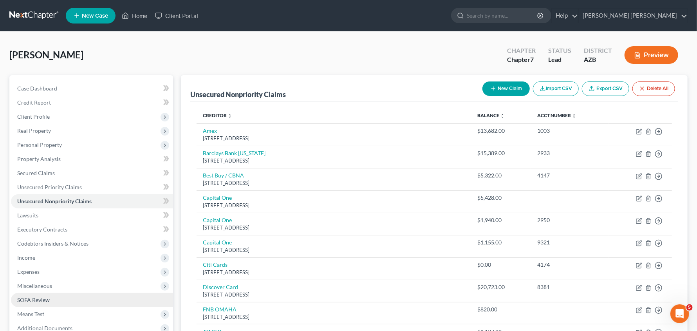
click at [29, 303] on link "SOFA Review" at bounding box center [92, 300] width 162 height 14
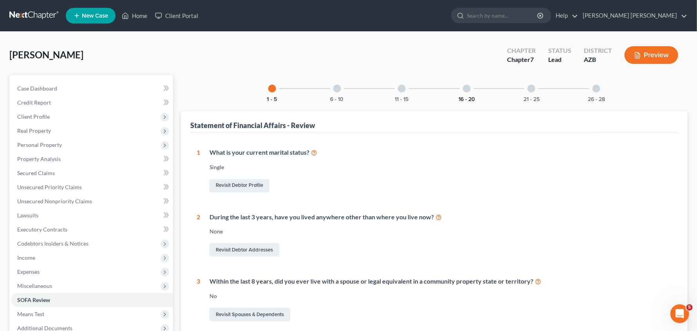
click at [463, 97] on button "16 - 20" at bounding box center [467, 99] width 16 height 5
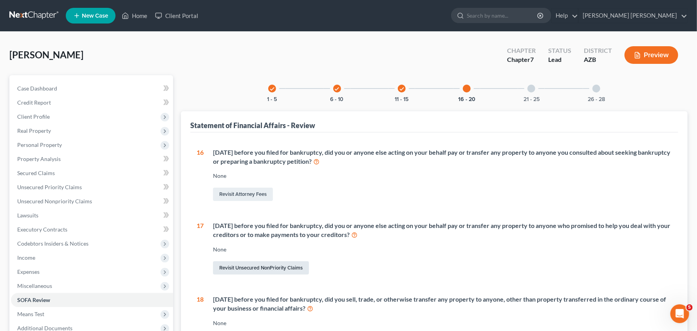
click at [245, 266] on link "Revisit Unsecured NonPriority Claims" at bounding box center [261, 267] width 96 height 13
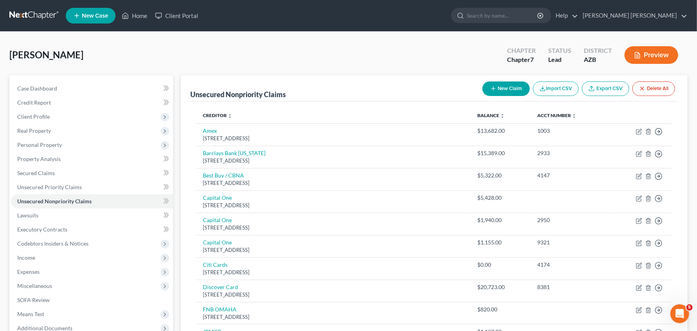
click at [505, 89] on button "New Claim" at bounding box center [506, 88] width 47 height 14
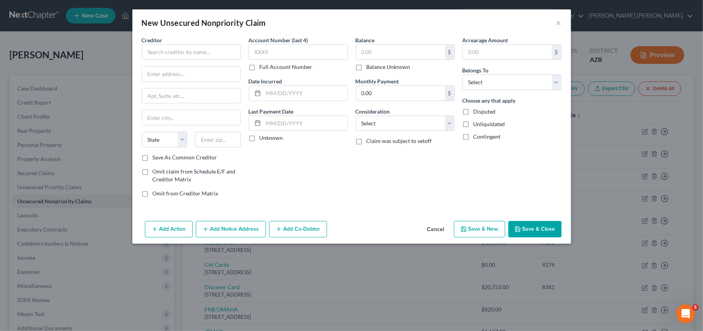
click at [170, 229] on button "Add Action" at bounding box center [169, 229] width 48 height 16
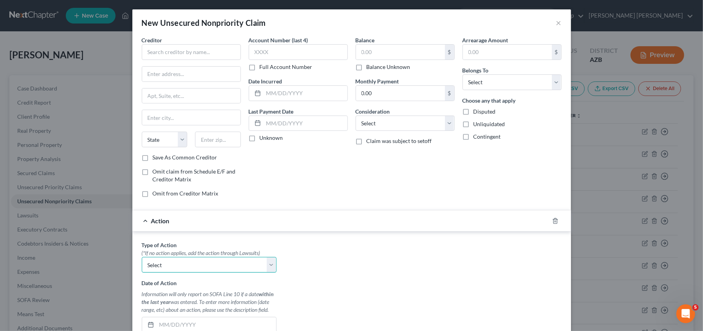
click at [268, 266] on select "Select Repossession Garnishment Foreclosure Personal Injury Attached, Seized, O…" at bounding box center [209, 265] width 135 height 16
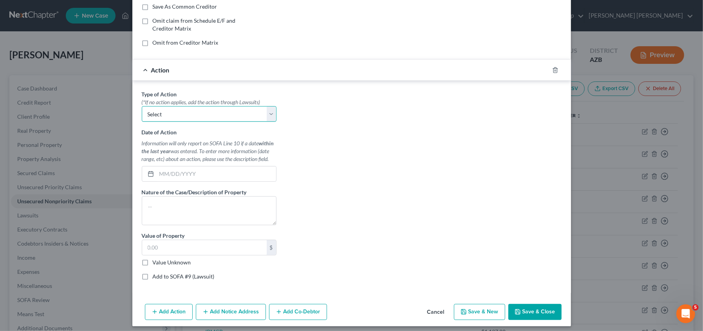
scroll to position [155, 0]
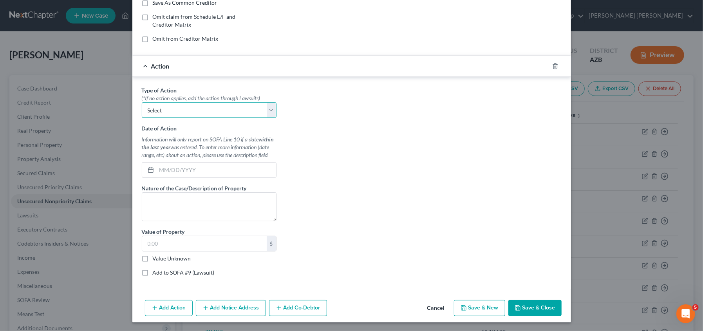
click at [269, 107] on select "Select Repossession Garnishment Foreclosure Personal Injury Attached, Seized, O…" at bounding box center [209, 110] width 135 height 16
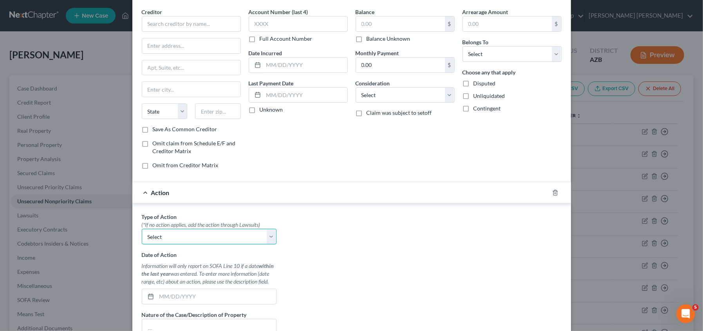
scroll to position [8, 0]
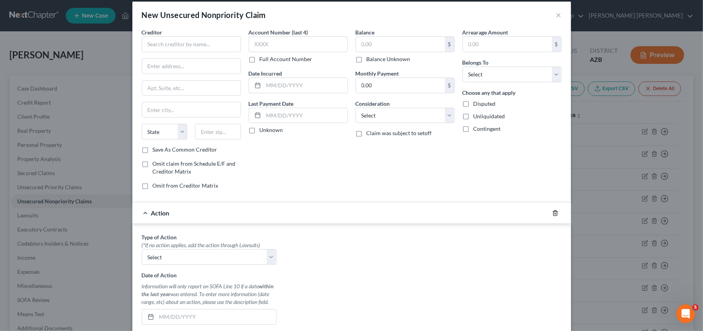
click at [552, 213] on icon "button" at bounding box center [555, 213] width 6 height 6
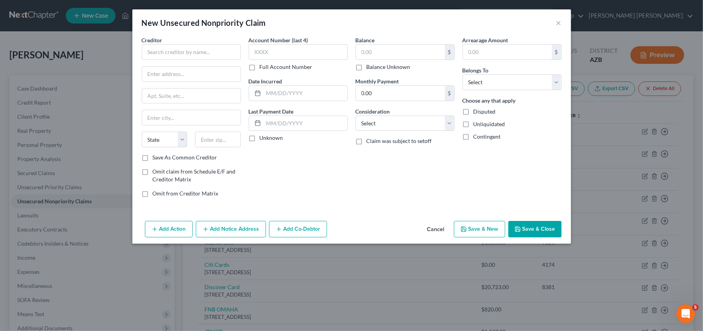
scroll to position [0, 0]
click at [202, 47] on input "text" at bounding box center [191, 52] width 99 height 16
type input "[PERSON_NAME]"
click at [495, 46] on input "text" at bounding box center [507, 52] width 89 height 15
click at [398, 48] on input "text" at bounding box center [400, 52] width 89 height 15
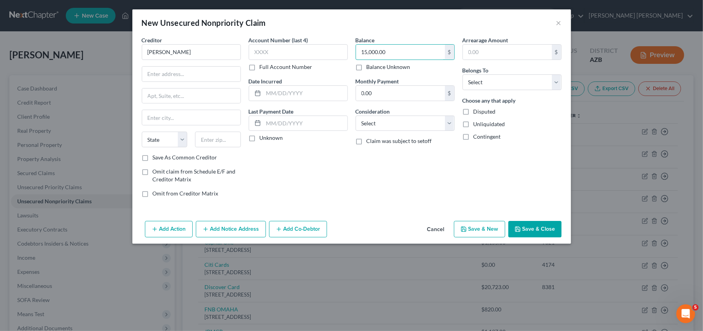
type input "15,000.00"
click at [161, 228] on button "Add Action" at bounding box center [169, 229] width 48 height 16
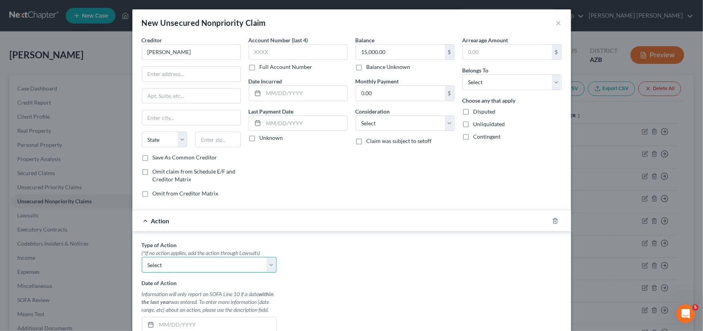
click at [226, 260] on select "Select Repossession Garnishment Foreclosure Personal Injury Attached, Seized, O…" at bounding box center [209, 265] width 135 height 16
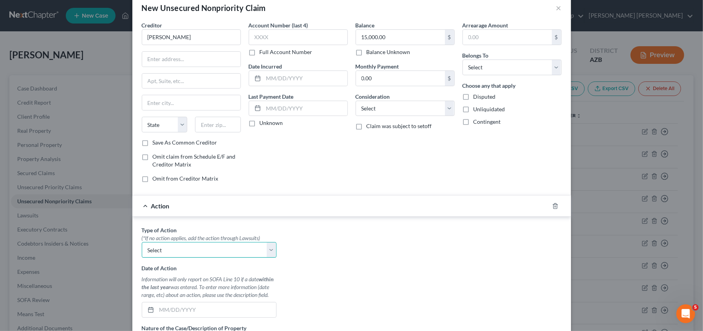
scroll to position [20, 0]
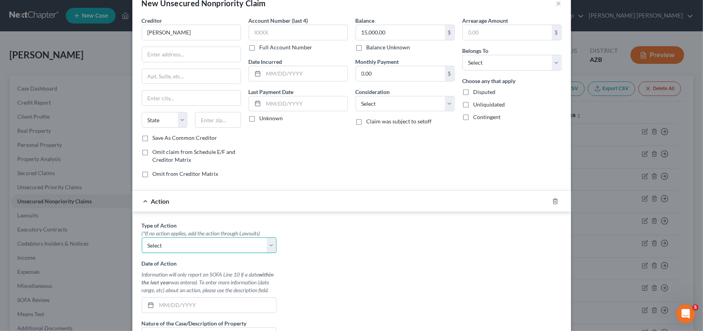
click at [235, 240] on select "Select Repossession Garnishment Foreclosure Personal Injury Attached, Seized, O…" at bounding box center [209, 245] width 135 height 16
click at [341, 265] on div "Type of Action * (*If no action applies, add the action through Lawsuits) Selec…" at bounding box center [352, 319] width 428 height 196
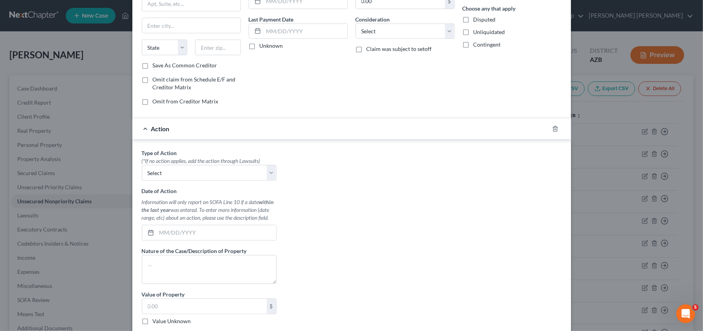
scroll to position [98, 0]
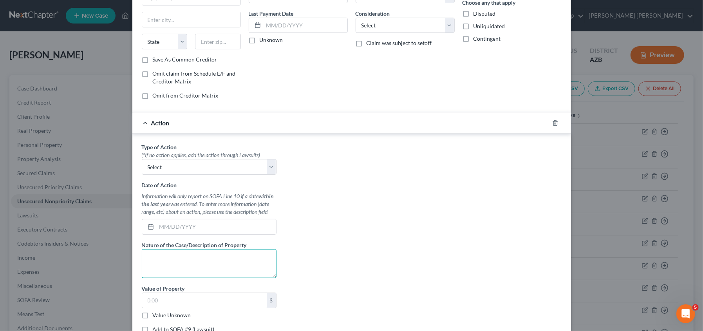
click at [250, 264] on textarea at bounding box center [209, 263] width 135 height 29
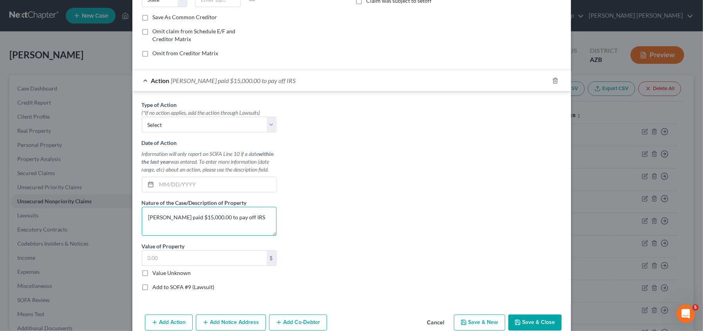
scroll to position [155, 0]
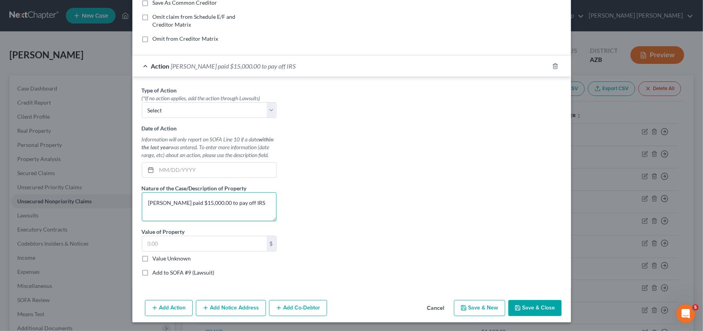
type textarea "[PERSON_NAME] paid $15,000.00 to pay off IRS"
click at [526, 304] on button "Save & Close" at bounding box center [534, 308] width 53 height 16
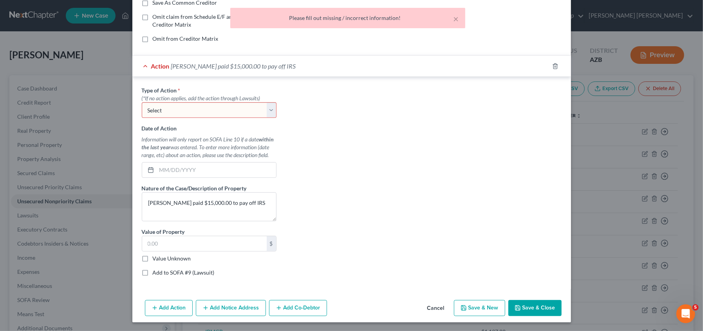
click at [190, 110] on select "Select Repossession Garnishment Foreclosure Personal Injury Attached, Seized, O…" at bounding box center [209, 110] width 135 height 16
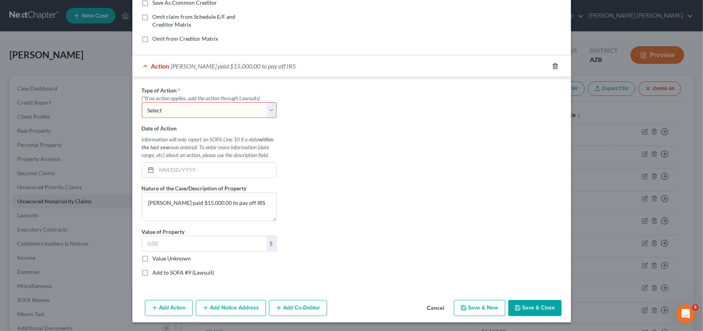
click at [552, 65] on icon "button" at bounding box center [555, 66] width 6 height 6
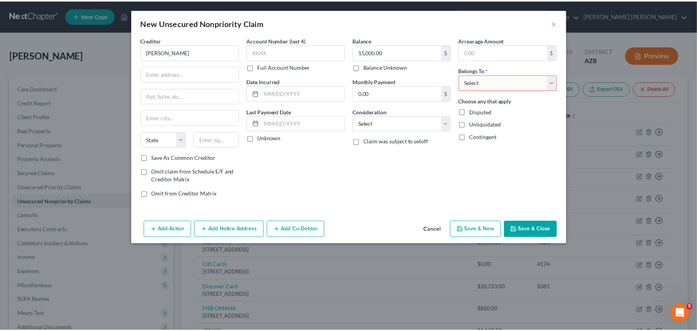
scroll to position [0, 0]
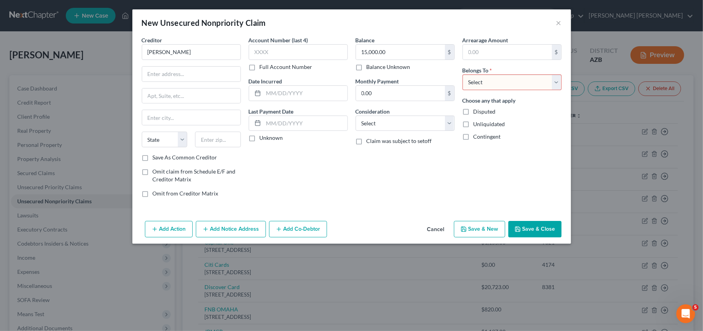
click at [503, 78] on select "Select Debtor 1 Only Debtor 2 Only Debtor 1 And Debtor 2 Only At Least One Of T…" at bounding box center [512, 82] width 99 height 16
select select "0"
click at [463, 74] on select "Select Debtor 1 Only Debtor 2 Only Debtor 1 And Debtor 2 Only At Least One Of T…" at bounding box center [512, 82] width 99 height 16
drag, startPoint x: 524, startPoint y: 226, endPoint x: 540, endPoint y: 226, distance: 16.1
click at [524, 226] on button "Save & Close" at bounding box center [534, 229] width 53 height 16
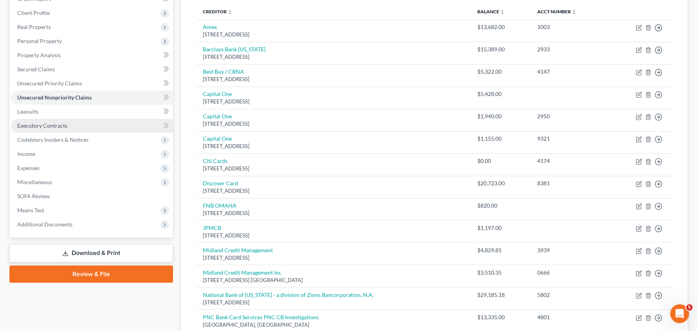
scroll to position [107, 0]
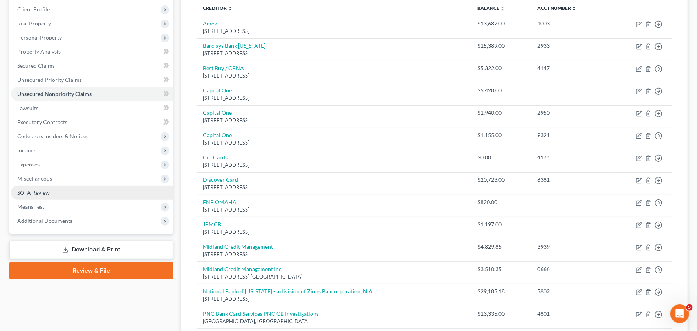
click at [22, 191] on span "SOFA Review" at bounding box center [33, 192] width 33 height 7
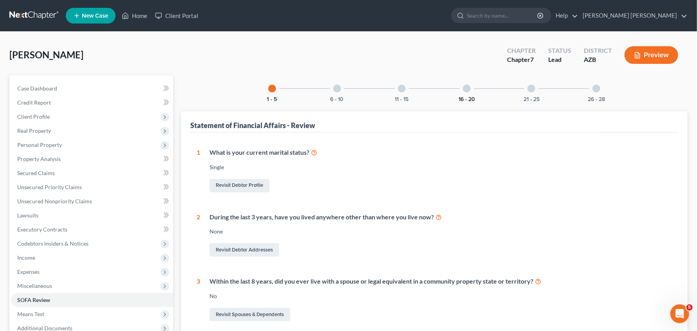
click at [465, 98] on button "16 - 20" at bounding box center [467, 99] width 16 height 5
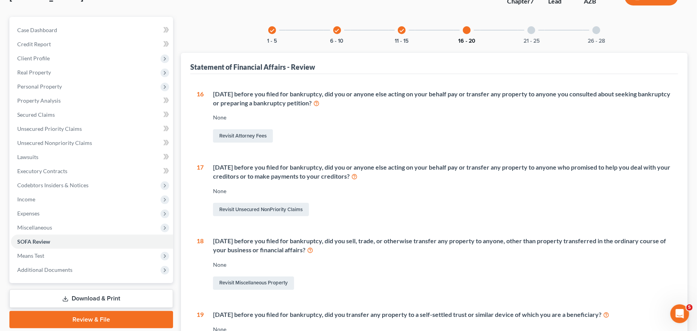
scroll to position [59, 0]
click at [252, 281] on link "Revisit Miscellaneous Property" at bounding box center [253, 282] width 81 height 13
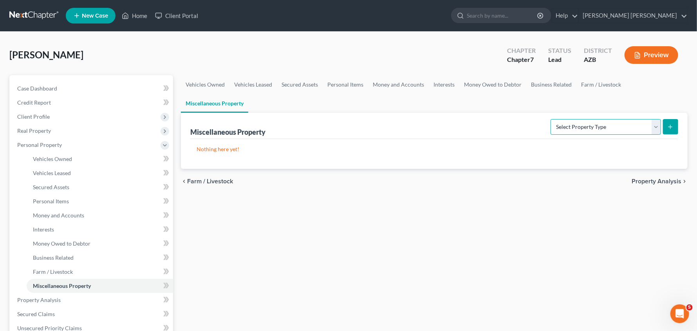
click at [657, 126] on select "Select Property Type Assigned for Creditor Benefit [DATE] Holding for Another N…" at bounding box center [606, 127] width 110 height 16
click at [483, 143] on div "Nothing here yet!" at bounding box center [434, 154] width 488 height 30
click at [672, 126] on icon "submit" at bounding box center [670, 127] width 6 height 6
click at [657, 128] on select "Select Property Type Assigned for Creditor Benefit [DATE] Holding for Another N…" at bounding box center [606, 127] width 110 height 16
click at [551, 119] on select "Select Property Type Assigned for Creditor Benefit [DATE] Holding for Another N…" at bounding box center [606, 127] width 110 height 16
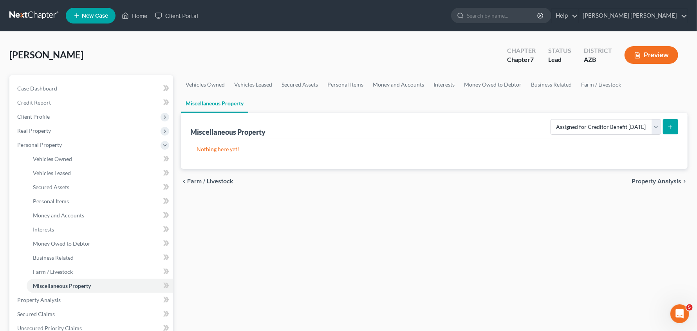
click at [674, 123] on button "submit" at bounding box center [670, 126] width 15 height 15
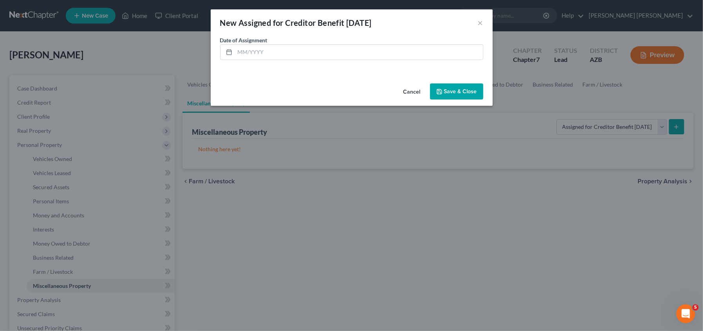
click at [415, 92] on button "Cancel" at bounding box center [412, 92] width 30 height 16
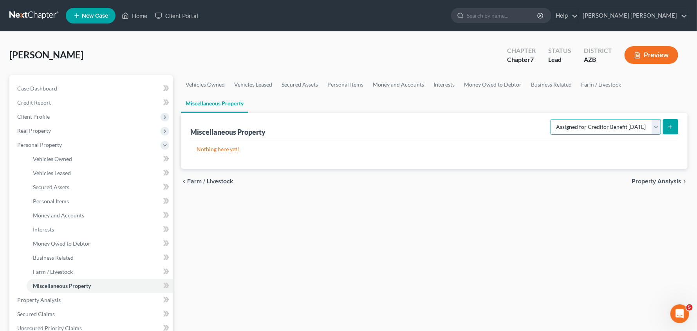
click at [657, 126] on select "Select Property Type Assigned for Creditor Benefit [DATE] Holding for Another N…" at bounding box center [606, 127] width 110 height 16
select select "not_yet_listed"
click at [551, 119] on select "Select Property Type Assigned for Creditor Benefit [DATE] Holding for Another N…" at bounding box center [606, 127] width 110 height 16
click at [674, 126] on button "submit" at bounding box center [670, 126] width 15 height 15
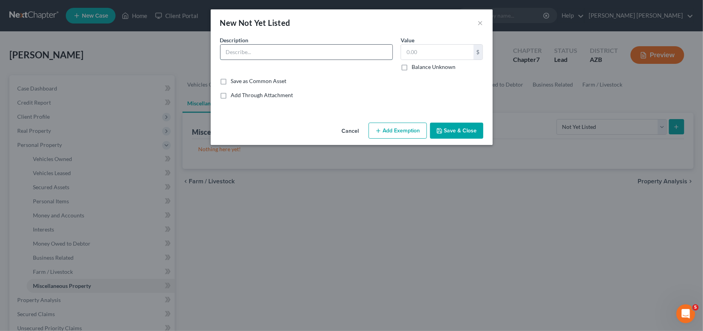
click at [284, 49] on input "text" at bounding box center [306, 52] width 172 height 15
type input "Sold Interest in [PERSON_NAME] & [PERSON_NAME] Development LLC to [PERSON_NAME]"
type input "15,000.00"
click at [446, 133] on button "Save & Close" at bounding box center [456, 131] width 53 height 16
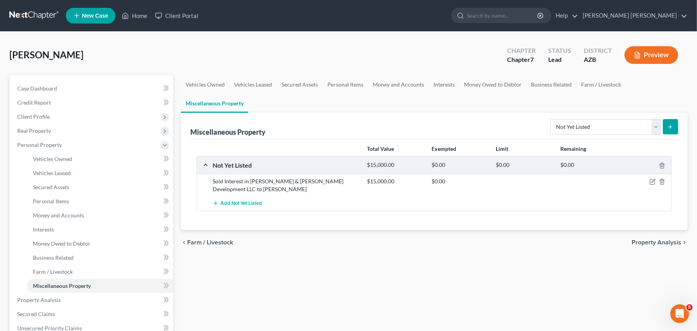
click at [673, 128] on icon "submit" at bounding box center [670, 127] width 6 height 6
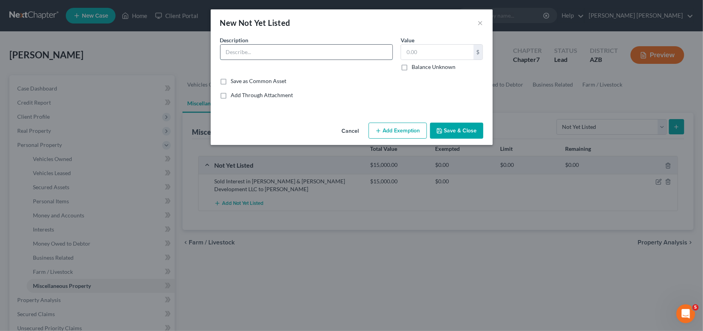
click at [267, 50] on input "text" at bounding box center [306, 52] width 172 height 15
type input "Sold 2017 Lexus ES 350 to [PERSON_NAME]"
type input "16,900.00"
drag, startPoint x: 318, startPoint y: 51, endPoint x: 327, endPoint y: 51, distance: 9.0
click at [318, 51] on input "Sold 2017 Lexus ES 350 to [PERSON_NAME]" at bounding box center [306, 52] width 172 height 15
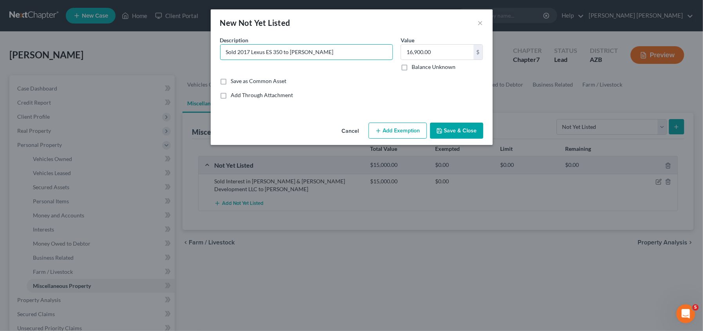
type input "Sold 2017 Lexus ES 350 to [PERSON_NAME]"
click at [446, 127] on button "Save & Close" at bounding box center [456, 131] width 53 height 16
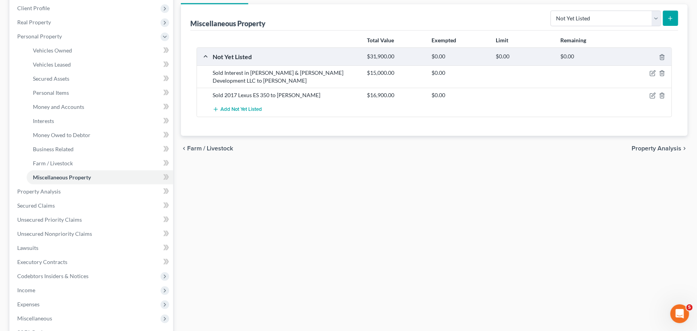
scroll to position [117, 0]
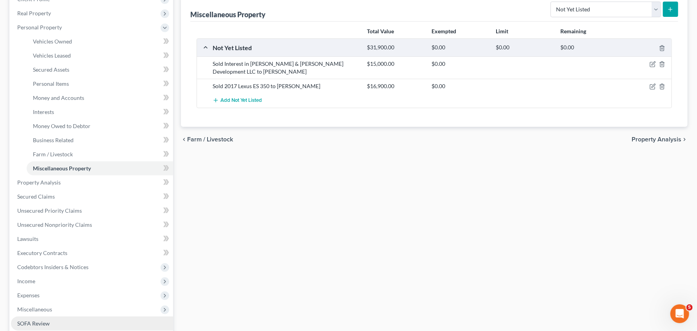
click at [35, 321] on span "SOFA Review" at bounding box center [33, 323] width 33 height 7
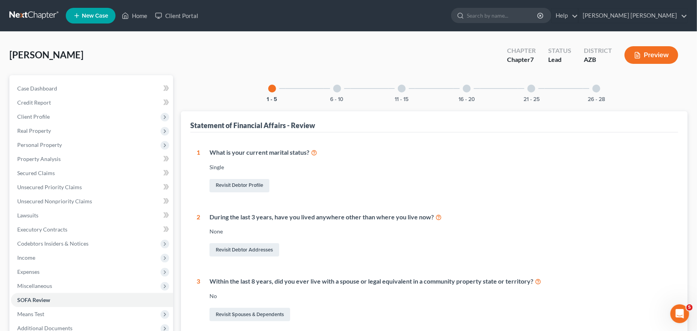
click at [469, 92] on div "16 - 20" at bounding box center [467, 88] width 27 height 27
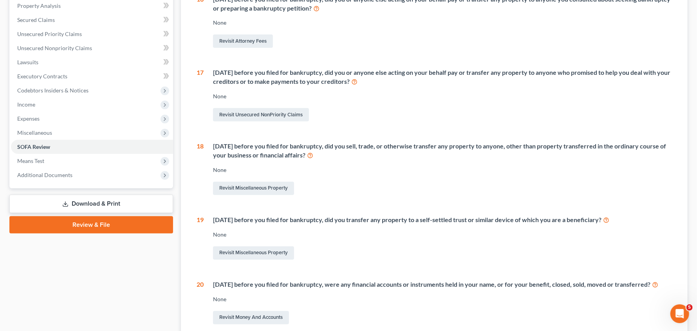
scroll to position [156, 0]
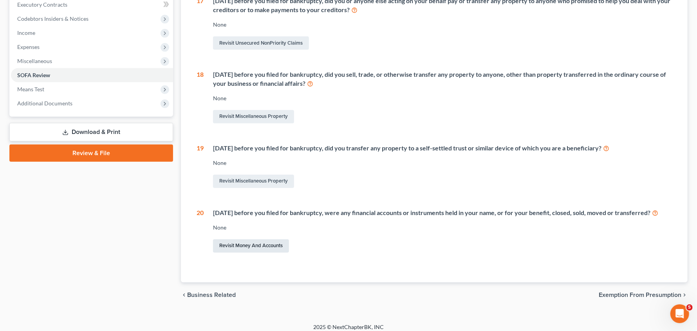
click at [257, 253] on link "Revisit Money and Accounts" at bounding box center [251, 245] width 76 height 13
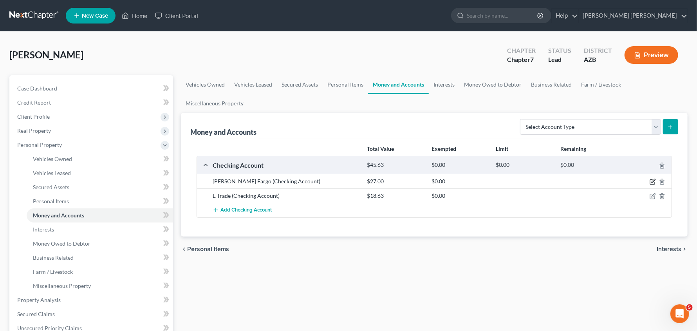
click at [650, 180] on icon "button" at bounding box center [653, 182] width 6 height 6
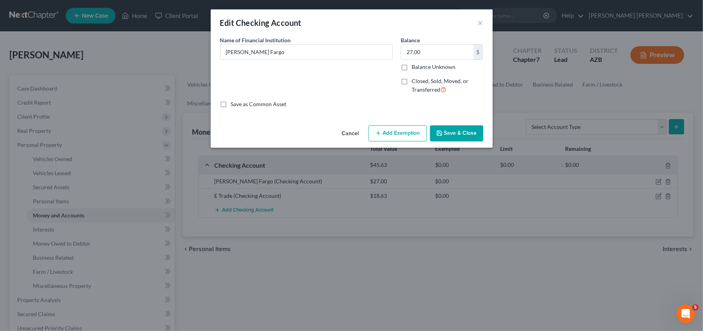
click at [412, 80] on label "Closed, Sold, Moved, or Transferred" at bounding box center [448, 85] width 72 height 17
click at [415, 80] on input "Closed, Sold, Moved, or Transferred" at bounding box center [417, 79] width 5 height 5
checkbox input "true"
select select "1"
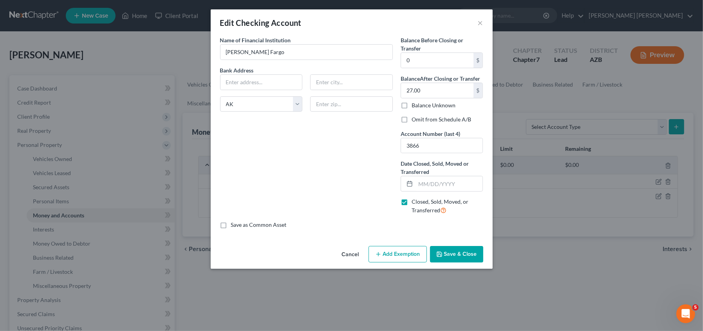
click at [459, 254] on button "Save & Close" at bounding box center [456, 254] width 53 height 16
click at [430, 183] on input "text" at bounding box center [449, 183] width 67 height 15
type input "08012025"
click at [432, 183] on input "08012025" at bounding box center [449, 183] width 67 height 15
drag, startPoint x: 457, startPoint y: 181, endPoint x: 409, endPoint y: 181, distance: 47.8
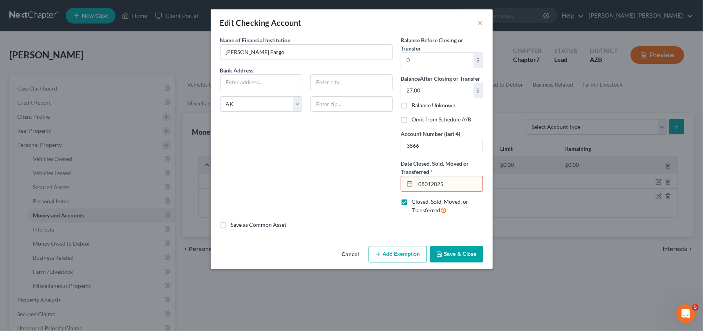
click at [409, 181] on div "08012025" at bounding box center [442, 184] width 83 height 16
click at [410, 183] on icon at bounding box center [410, 184] width 6 height 6
click at [466, 255] on button "Save & Close" at bounding box center [456, 254] width 53 height 16
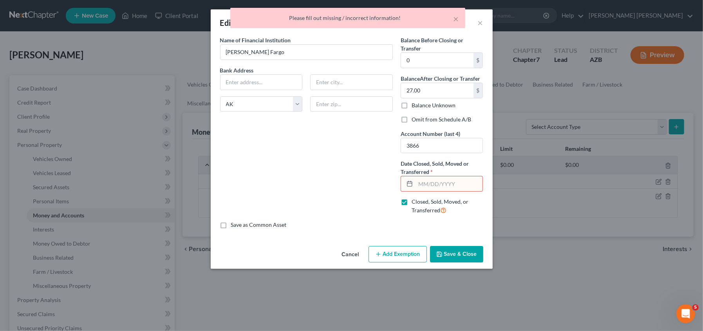
click at [445, 184] on input "text" at bounding box center [449, 183] width 67 height 15
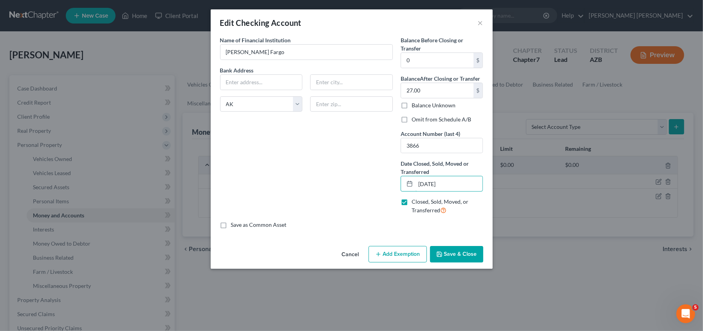
type input "[DATE]"
click at [456, 251] on button "Save & Close" at bounding box center [456, 254] width 53 height 16
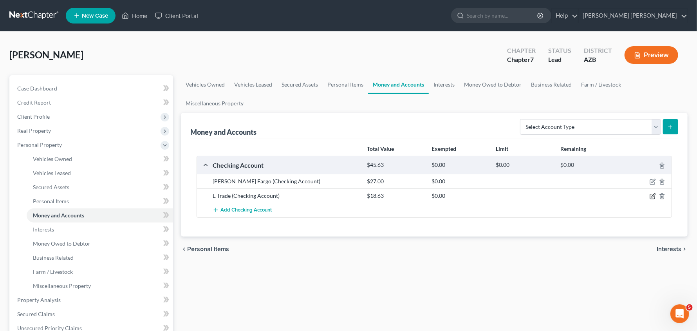
click at [652, 197] on icon "button" at bounding box center [654, 196] width 4 height 4
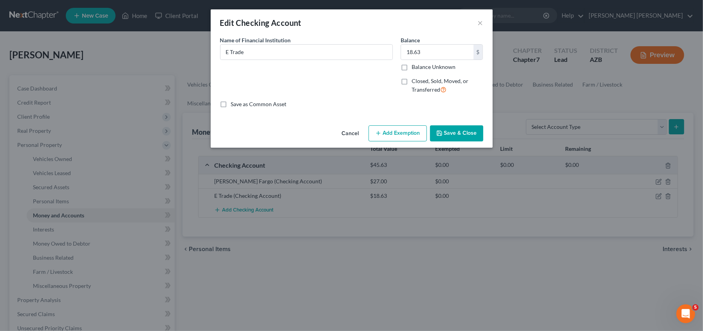
click at [412, 82] on label "Closed, Sold, Moved, or Transferred" at bounding box center [448, 85] width 72 height 17
click at [415, 82] on input "Closed, Sold, Moved, or Transferred" at bounding box center [417, 79] width 5 height 5
checkbox input "true"
select select "3"
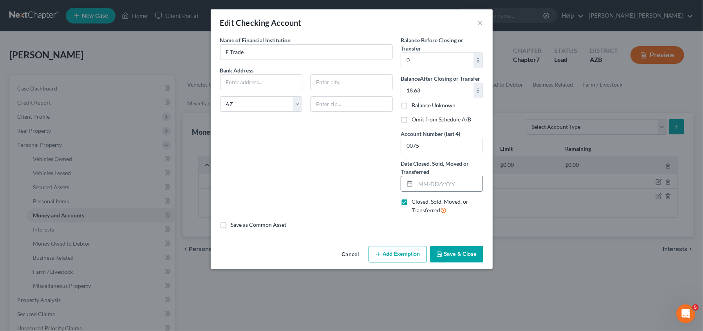
click at [432, 186] on input "text" at bounding box center [449, 183] width 67 height 15
type input "[DATE]"
click at [459, 255] on button "Save & Close" at bounding box center [456, 254] width 53 height 16
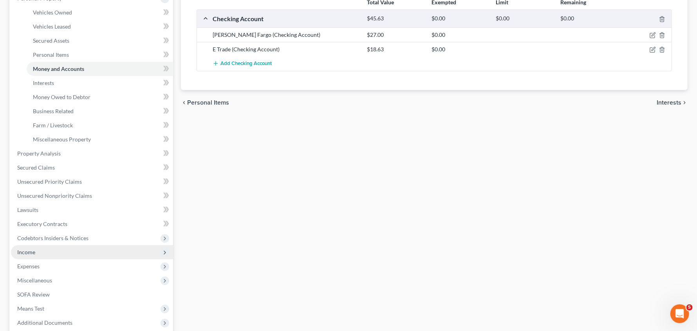
scroll to position [226, 0]
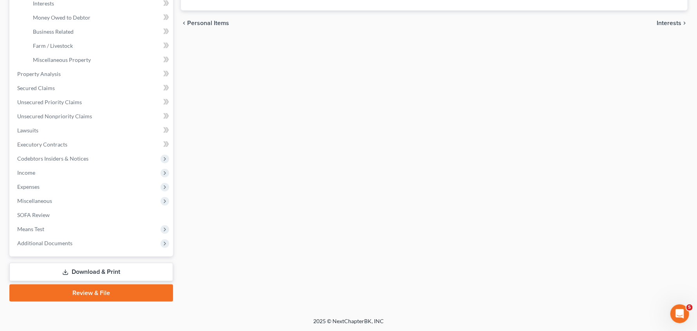
click at [116, 269] on link "Download & Print" at bounding box center [91, 272] width 164 height 18
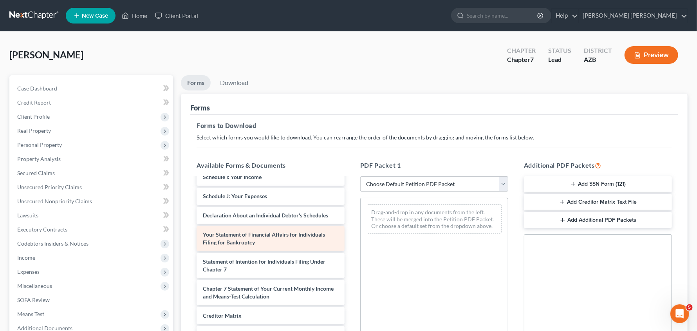
scroll to position [309, 0]
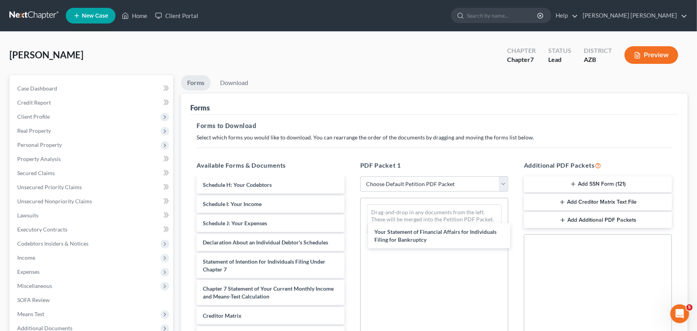
click at [351, 237] on div "Your Statement of Financial Affairs for Individuals Filing for Bankruptcy [PERS…" at bounding box center [270, 141] width 161 height 498
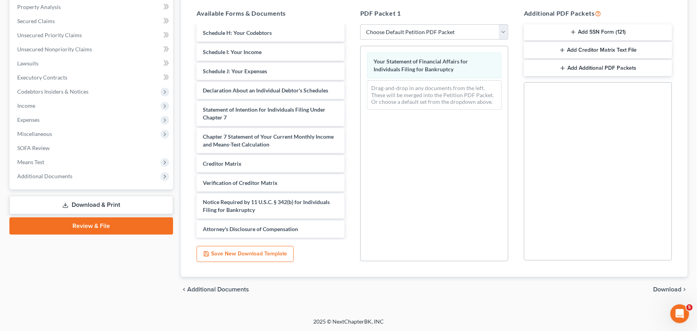
scroll to position [152, 0]
click at [669, 290] on span "Download" at bounding box center [667, 289] width 28 height 6
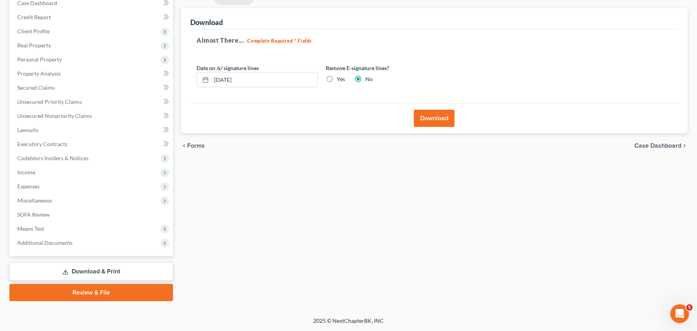
scroll to position [85, 0]
click at [337, 78] on label "Yes" at bounding box center [341, 80] width 8 height 8
click at [340, 78] on input "Yes" at bounding box center [342, 78] width 5 height 5
radio input "true"
radio input "false"
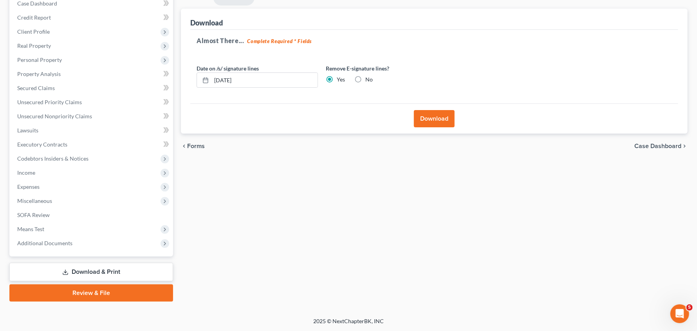
click at [433, 118] on button "Download" at bounding box center [434, 118] width 41 height 17
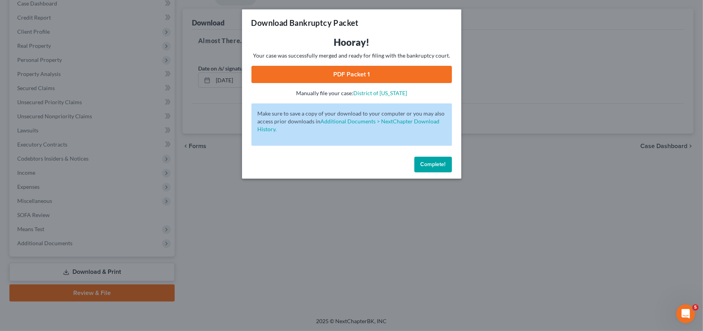
click at [374, 72] on link "PDF Packet 1" at bounding box center [351, 74] width 201 height 17
click at [436, 166] on span "Complete!" at bounding box center [433, 164] width 25 height 7
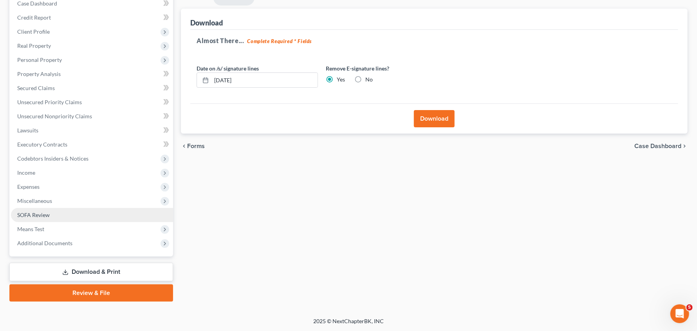
click at [51, 213] on link "SOFA Review" at bounding box center [92, 215] width 162 height 14
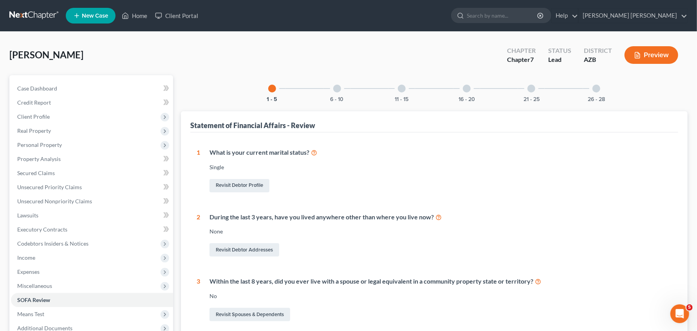
click at [403, 90] on div at bounding box center [402, 89] width 8 height 8
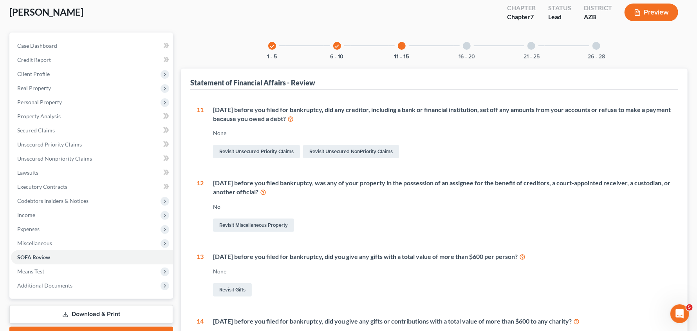
scroll to position [49, 0]
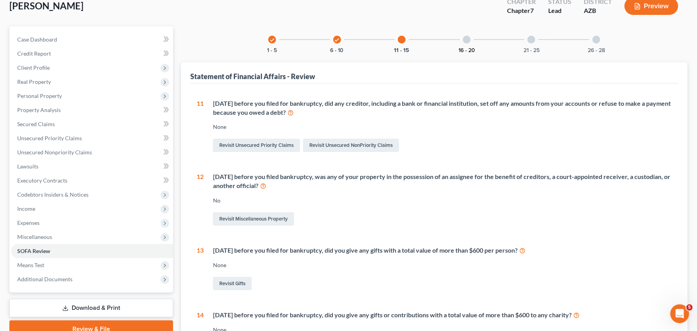
click at [463, 48] on button "16 - 20" at bounding box center [467, 50] width 16 height 5
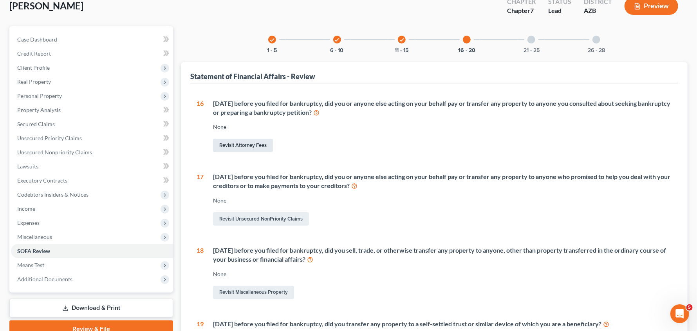
click at [256, 145] on link "Revisit Attorney Fees" at bounding box center [243, 145] width 60 height 13
select select "0"
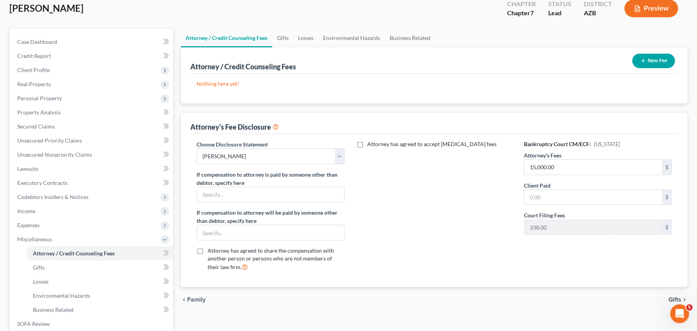
scroll to position [49, 0]
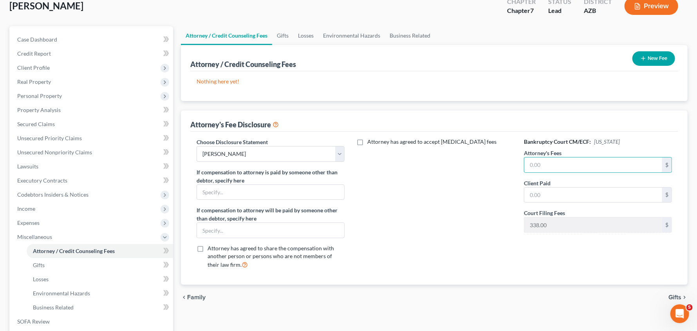
click at [654, 58] on button "New Fee" at bounding box center [654, 58] width 43 height 14
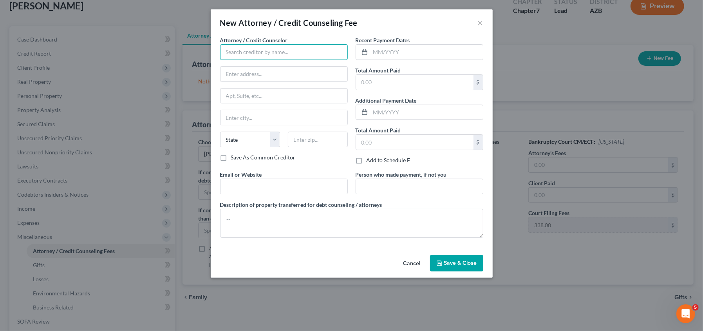
click at [282, 52] on input "text" at bounding box center [284, 52] width 128 height 16
type input "[PERSON_NAME] [PERSON_NAME]"
type input "[STREET_ADDRESS][PERSON_NAME]"
click at [261, 120] on input "text" at bounding box center [283, 117] width 127 height 15
type input "[GEOGRAPHIC_DATA]"
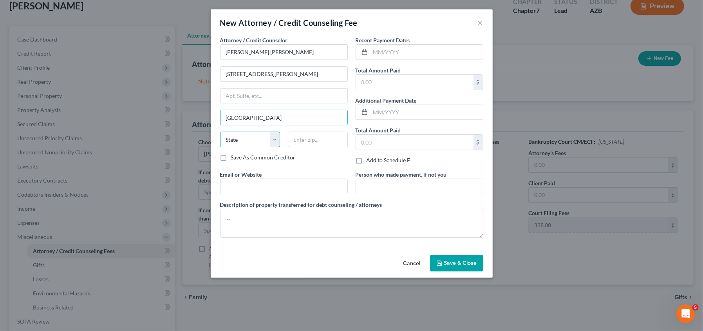
click at [259, 138] on select "State [US_STATE] AK AR AZ CA CO CT DE DC [GEOGRAPHIC_DATA] [GEOGRAPHIC_DATA] GU…" at bounding box center [250, 140] width 60 height 16
select select "3"
click at [220, 132] on select "State [US_STATE] AK AR AZ CA CO CT DE DC [GEOGRAPHIC_DATA] [GEOGRAPHIC_DATA] GU…" at bounding box center [250, 140] width 60 height 16
click at [313, 142] on input "text" at bounding box center [318, 140] width 60 height 16
type input "85701"
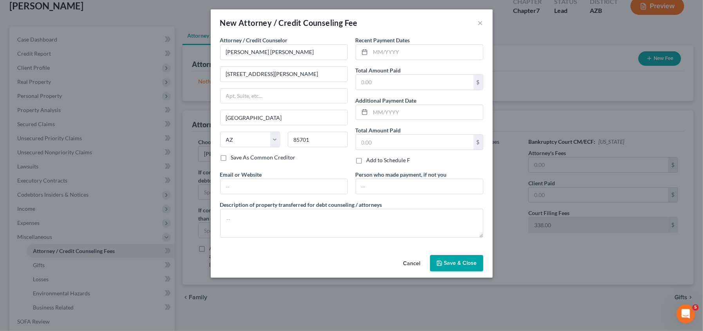
click at [292, 164] on div "Attorney / Credit Counselor * [PERSON_NAME] [PERSON_NAME] [STREET_ADDRESS][PERS…" at bounding box center [284, 103] width 136 height 134
click at [379, 81] on input "text" at bounding box center [414, 82] width 117 height 15
type input "15,000.00"
click at [384, 139] on input "text" at bounding box center [414, 142] width 117 height 15
click at [398, 47] on input "text" at bounding box center [426, 52] width 112 height 15
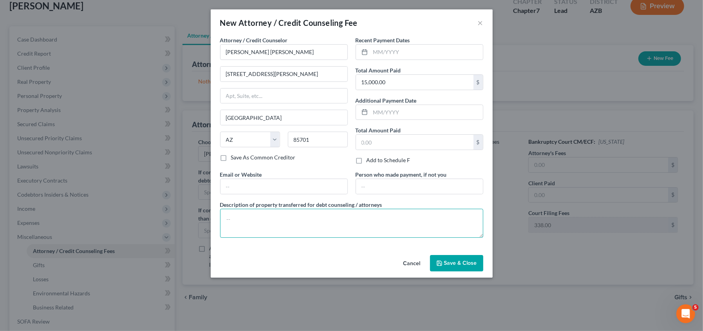
click at [314, 229] on textarea at bounding box center [351, 223] width 263 height 29
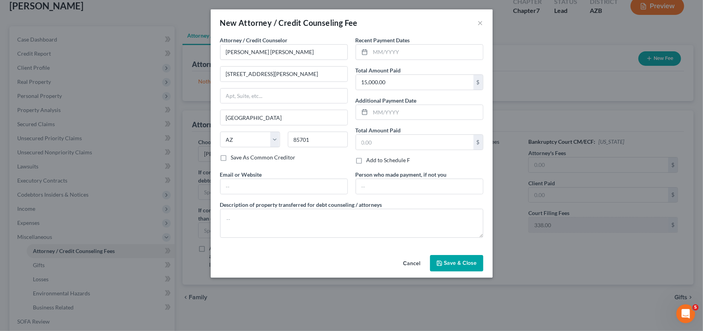
click at [471, 260] on span "Save & Close" at bounding box center [460, 263] width 33 height 7
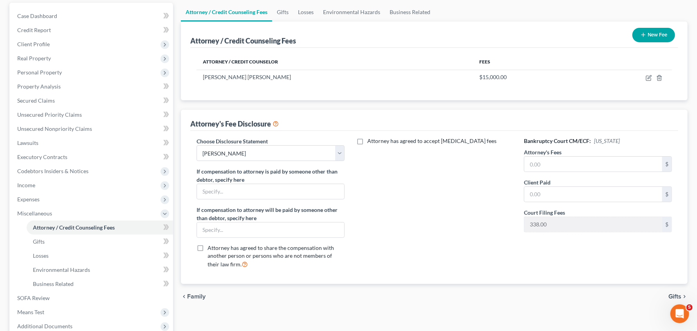
scroll to position [107, 0]
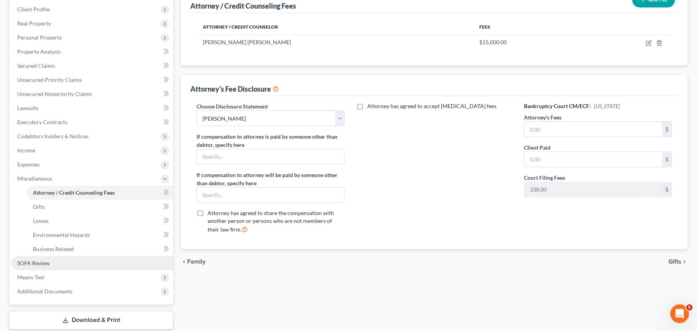
click at [30, 266] on span "SOFA Review" at bounding box center [33, 263] width 33 height 7
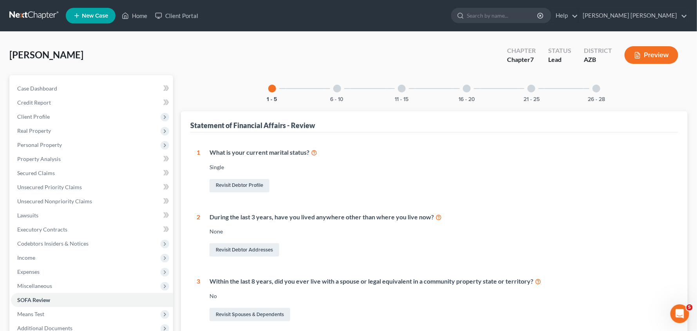
click at [457, 98] on div "16 - 20" at bounding box center [467, 88] width 27 height 27
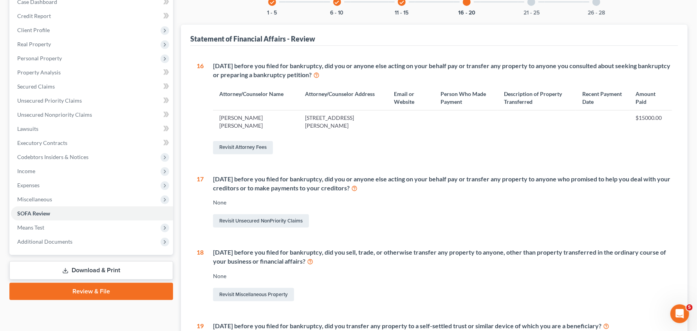
scroll to position [107, 0]
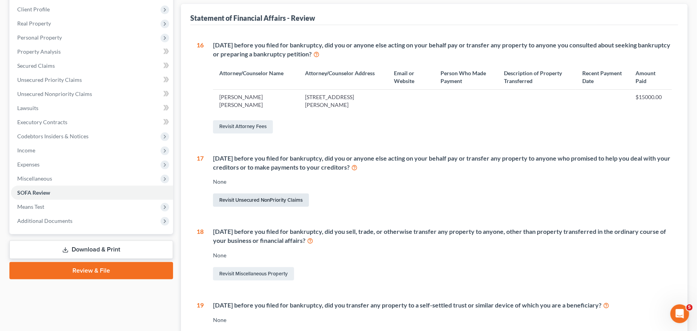
click at [246, 198] on link "Revisit Unsecured NonPriority Claims" at bounding box center [261, 199] width 96 height 13
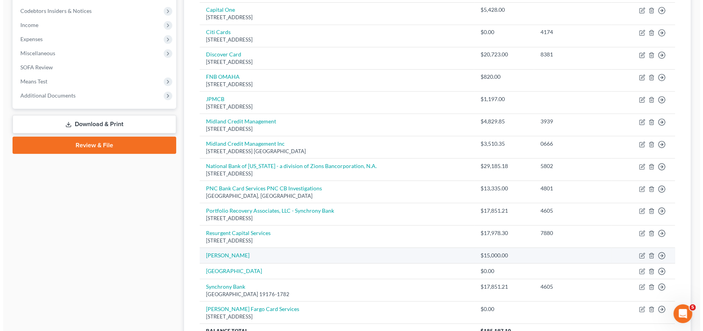
scroll to position [255, 0]
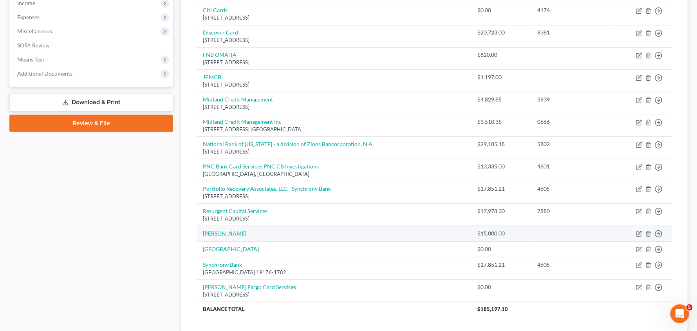
click at [226, 235] on link "[PERSON_NAME]" at bounding box center [224, 233] width 43 height 7
select select "0"
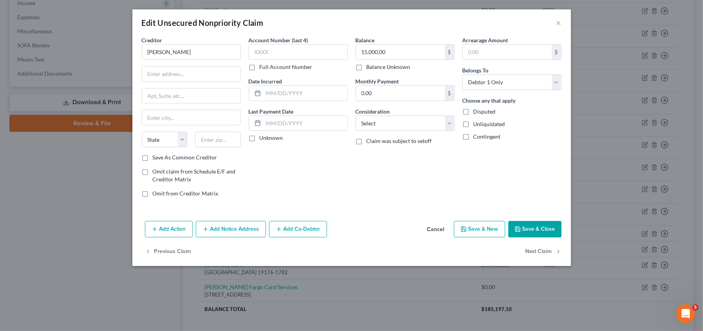
click at [166, 232] on button "Add Action" at bounding box center [169, 229] width 48 height 16
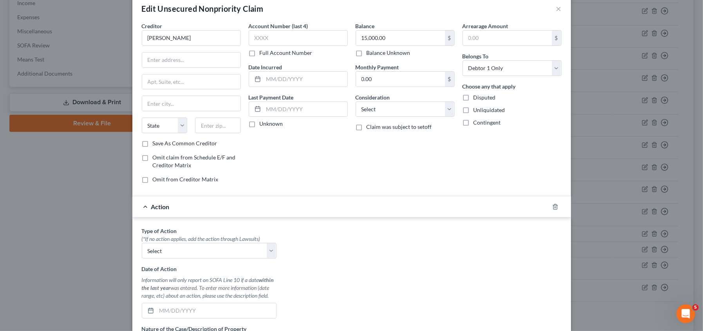
scroll to position [78, 0]
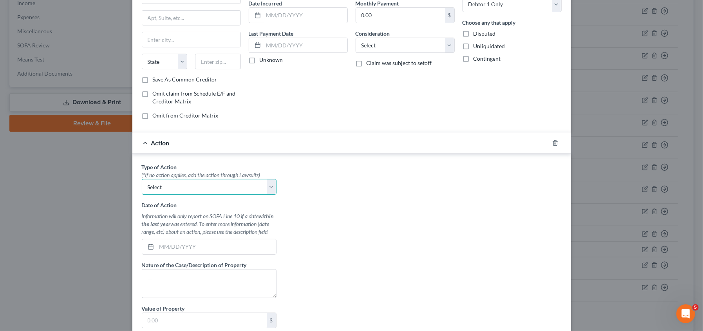
click at [272, 187] on select "Select Repossession Garnishment Foreclosure Personal Injury Attached, Seized, O…" at bounding box center [209, 187] width 135 height 16
click at [389, 191] on div "Type of Action * (*If no action applies, add the action through Lawsuits) Selec…" at bounding box center [352, 261] width 428 height 196
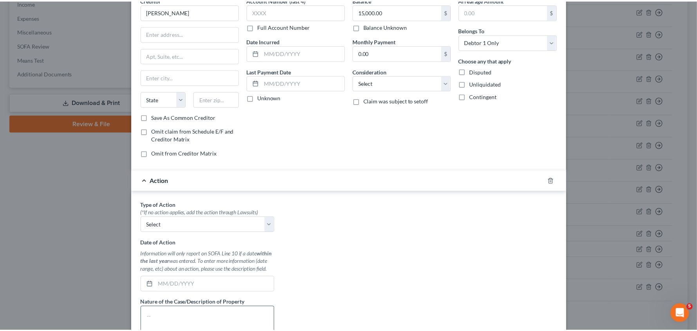
scroll to position [0, 0]
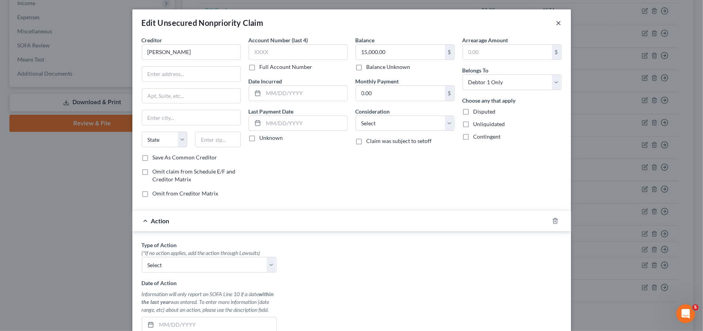
click at [556, 25] on button "×" at bounding box center [558, 22] width 5 height 9
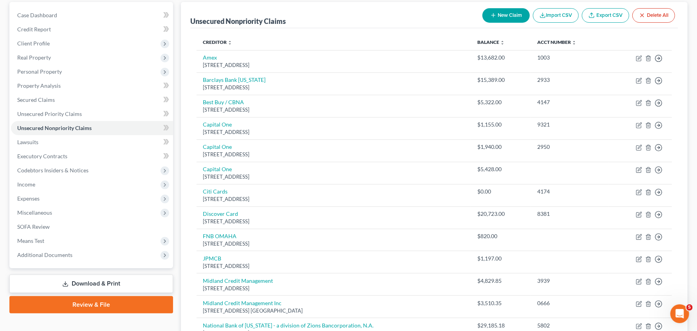
scroll to position [68, 0]
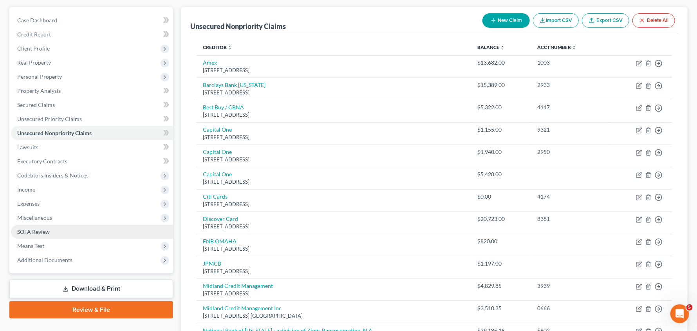
click at [45, 232] on span "SOFA Review" at bounding box center [33, 231] width 33 height 7
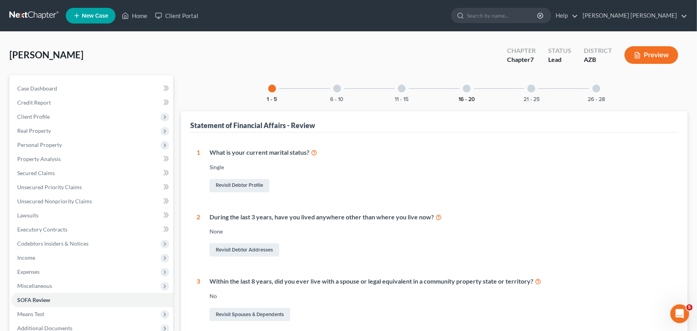
click at [466, 97] on button "16 - 20" at bounding box center [467, 99] width 16 height 5
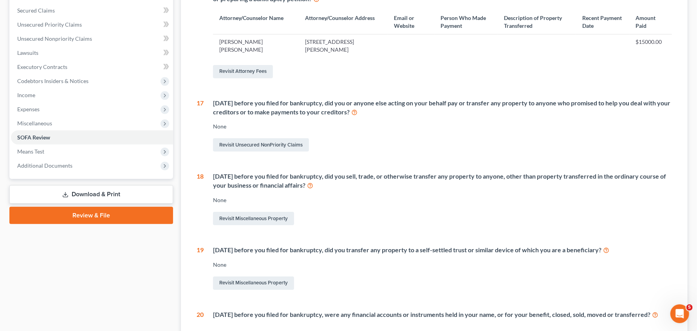
scroll to position [166, 0]
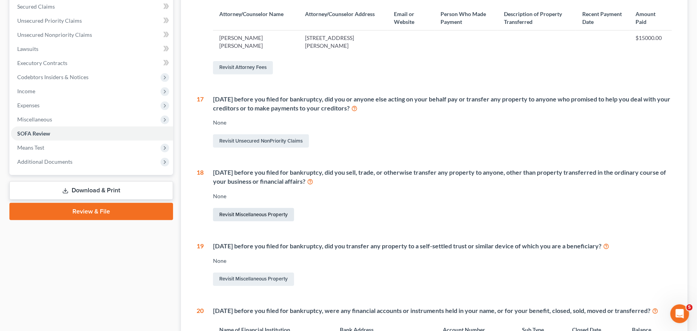
click at [275, 211] on link "Revisit Miscellaneous Property" at bounding box center [253, 214] width 81 height 13
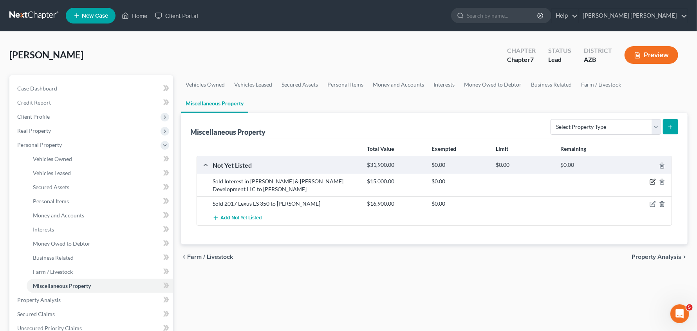
click at [654, 182] on icon "button" at bounding box center [653, 182] width 6 height 6
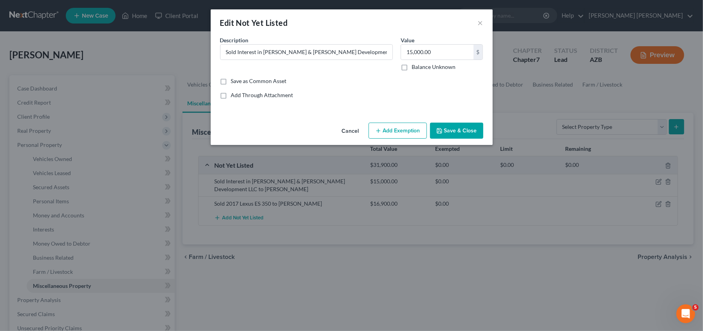
click at [396, 130] on button "Add Exemption" at bounding box center [398, 131] width 58 height 16
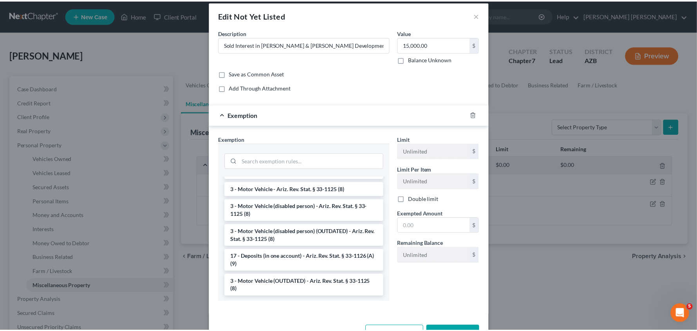
scroll to position [10, 0]
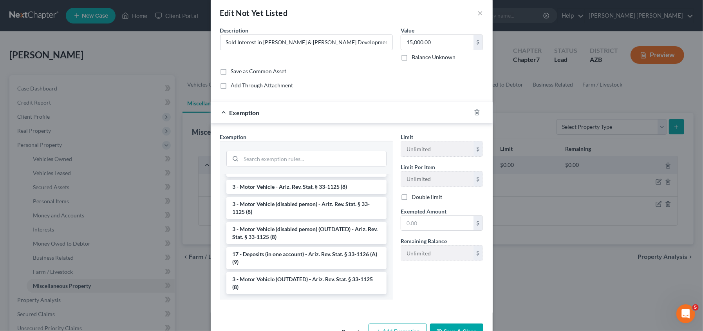
click at [449, 279] on div "Limit Unlimited $ Limit Per Item Unlimited $ Double limit Exempted Amount * $ R…" at bounding box center [442, 219] width 90 height 173
click at [478, 14] on button "×" at bounding box center [480, 12] width 5 height 9
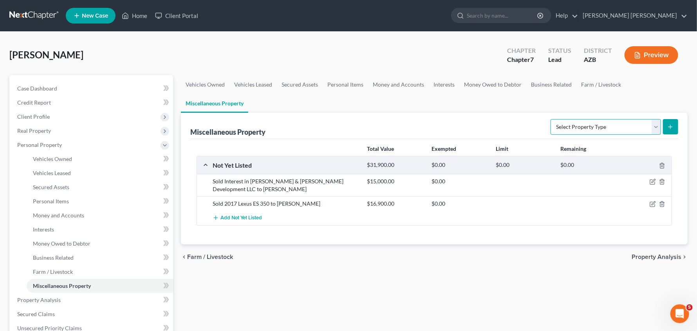
click at [653, 123] on select "Select Property Type Assigned for Creditor Benefit [DATE] Holding for Another N…" at bounding box center [606, 127] width 110 height 16
select select "transferred"
click at [551, 119] on select "Select Property Type Assigned for Creditor Benefit [DATE] Holding for Another N…" at bounding box center [606, 127] width 110 height 16
click at [672, 128] on icon "submit" at bounding box center [670, 127] width 6 height 6
click at [671, 127] on icon "submit" at bounding box center [670, 127] width 6 height 6
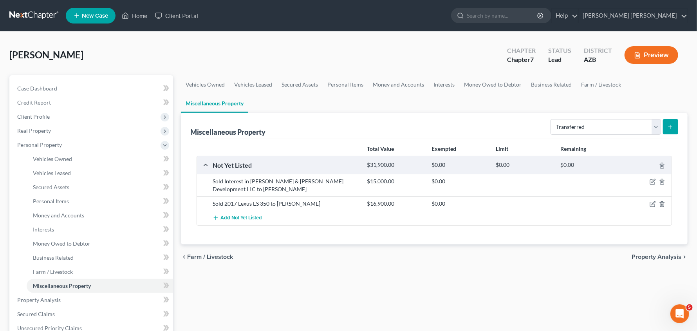
click at [670, 127] on line "submit" at bounding box center [670, 127] width 0 height 4
click at [417, 132] on div "Miscellaneous Property Select Property Type Assigned for Creditor Benefit [DATE…" at bounding box center [434, 126] width 488 height 26
click at [672, 125] on icon "submit" at bounding box center [670, 127] width 6 height 6
click at [465, 132] on div "Miscellaneous Property Select Property Type Assigned for Creditor Benefit [DATE…" at bounding box center [434, 126] width 488 height 26
click at [659, 125] on select "Select Property Type Assigned for Creditor Benefit Within 1 Year Holding for An…" at bounding box center [606, 127] width 110 height 16
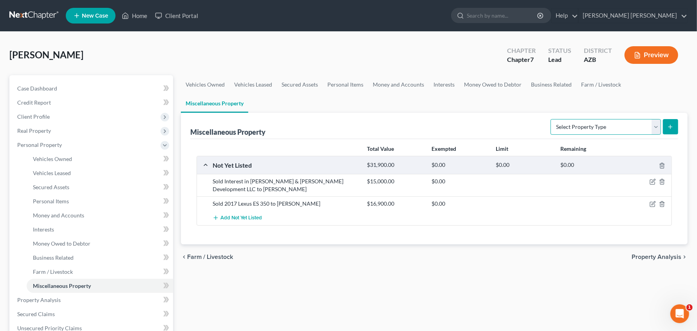
select select "transferred"
click at [551, 119] on select "Select Property Type Assigned for Creditor Benefit [DATE] Holding for Another N…" at bounding box center [606, 127] width 110 height 16
click at [668, 121] on button "submit" at bounding box center [670, 126] width 15 height 15
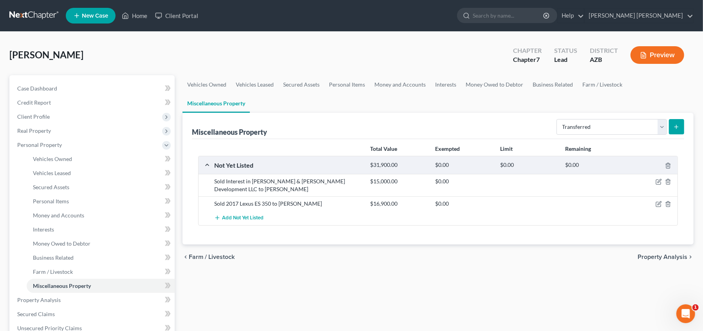
select select "Ordinary (within 2 years)"
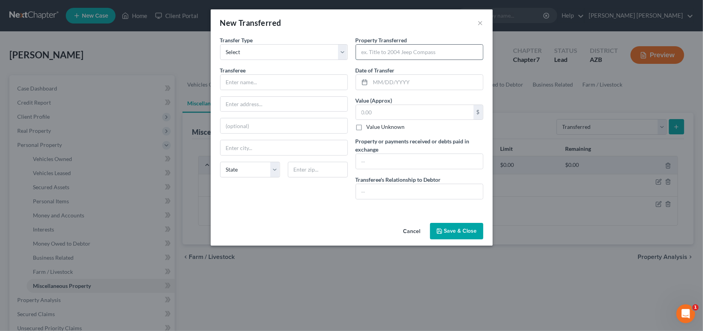
click at [370, 50] on input "text" at bounding box center [419, 52] width 127 height 15
type input "Interest in Smith & Warren Development, LLC"
click at [386, 114] on input "text" at bounding box center [414, 112] width 117 height 15
type input "15,000.00"
click at [293, 80] on input "text" at bounding box center [283, 82] width 127 height 15
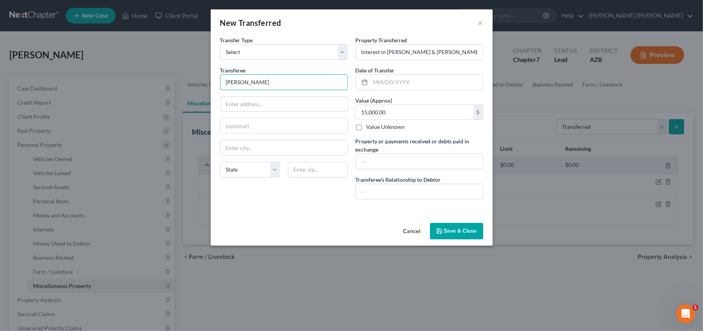
type input "[PERSON_NAME]"
click at [454, 231] on button "Save & Close" at bounding box center [456, 231] width 53 height 16
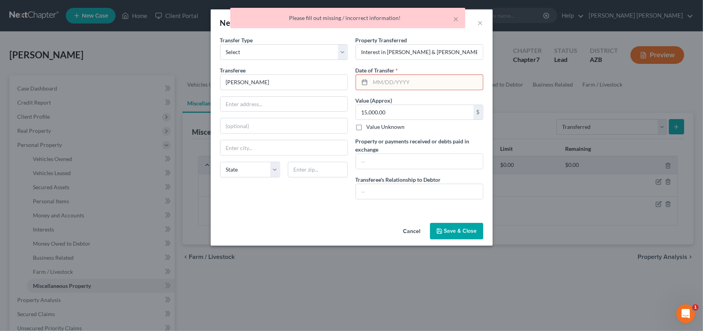
click at [411, 81] on input "text" at bounding box center [426, 82] width 112 height 15
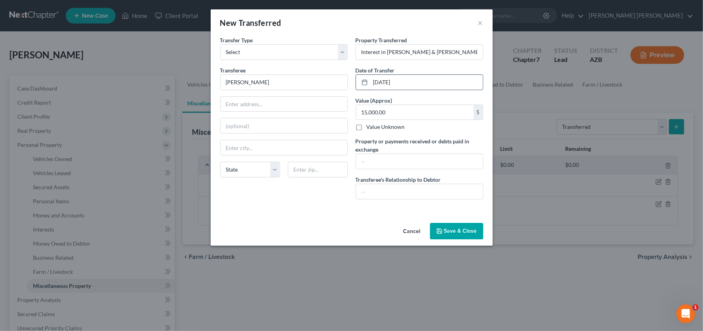
type input "[DATE]"
click at [449, 226] on button "Save & Close" at bounding box center [456, 231] width 53 height 16
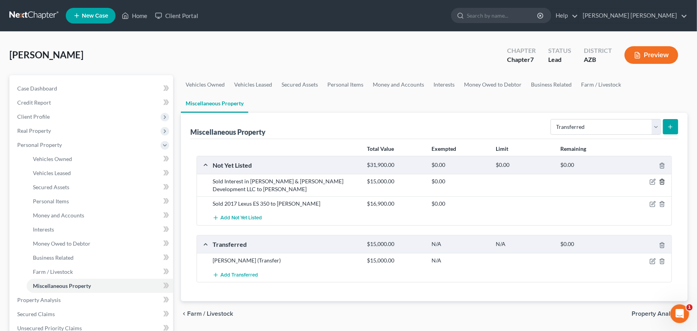
click at [663, 182] on line "button" at bounding box center [663, 183] width 0 height 2
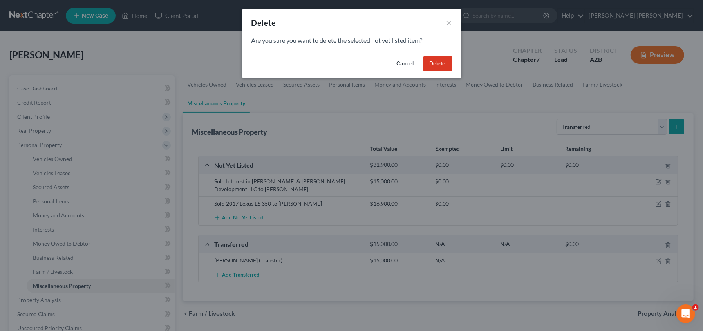
drag, startPoint x: 436, startPoint y: 63, endPoint x: 436, endPoint y: 69, distance: 5.1
click at [436, 63] on button "Delete" at bounding box center [437, 64] width 29 height 16
